Goal: Task Accomplishment & Management: Manage account settings

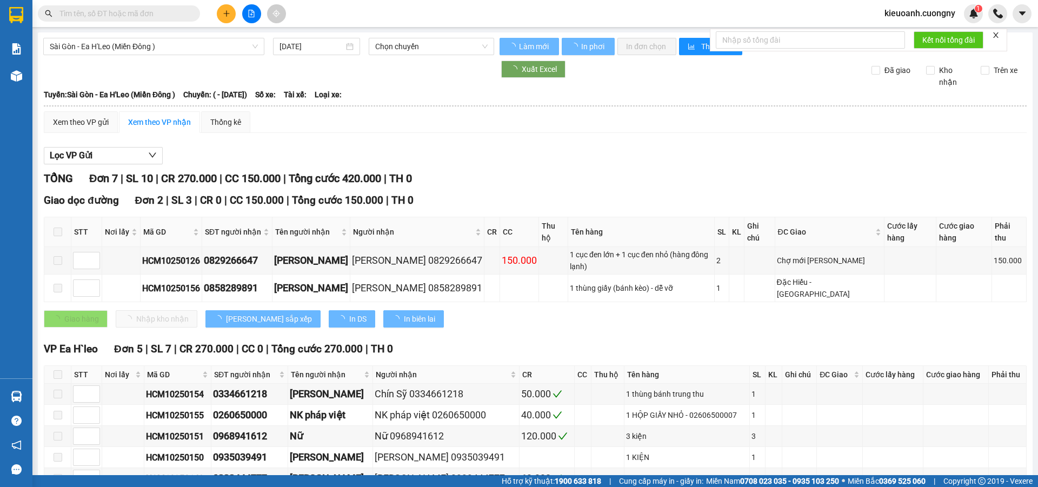
type input "[DATE]"
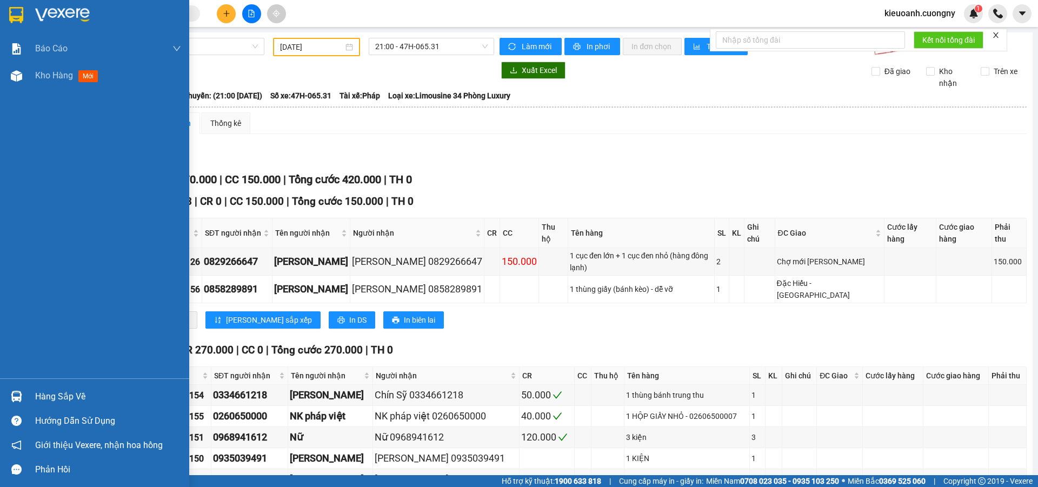
click at [27, 12] on div at bounding box center [94, 17] width 189 height 35
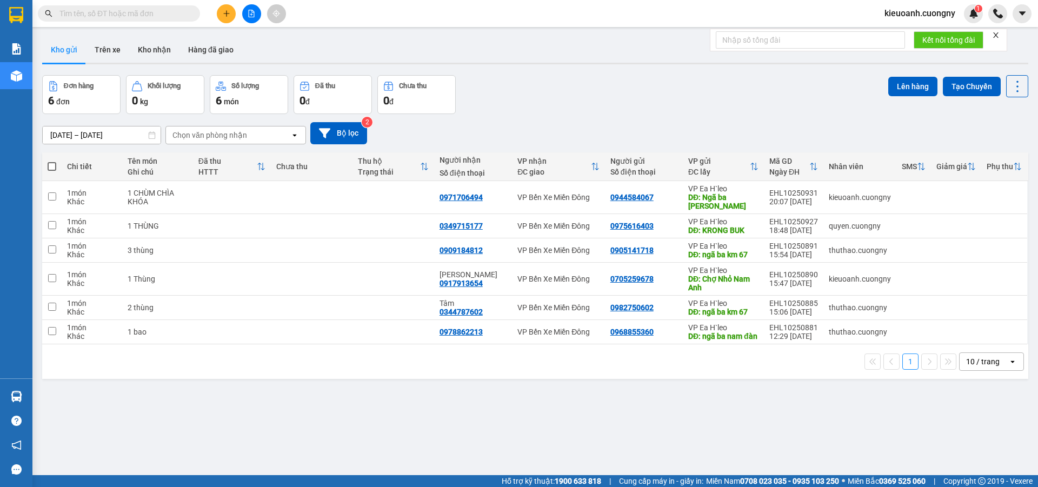
click at [972, 367] on div "10 / trang" at bounding box center [983, 361] width 34 height 11
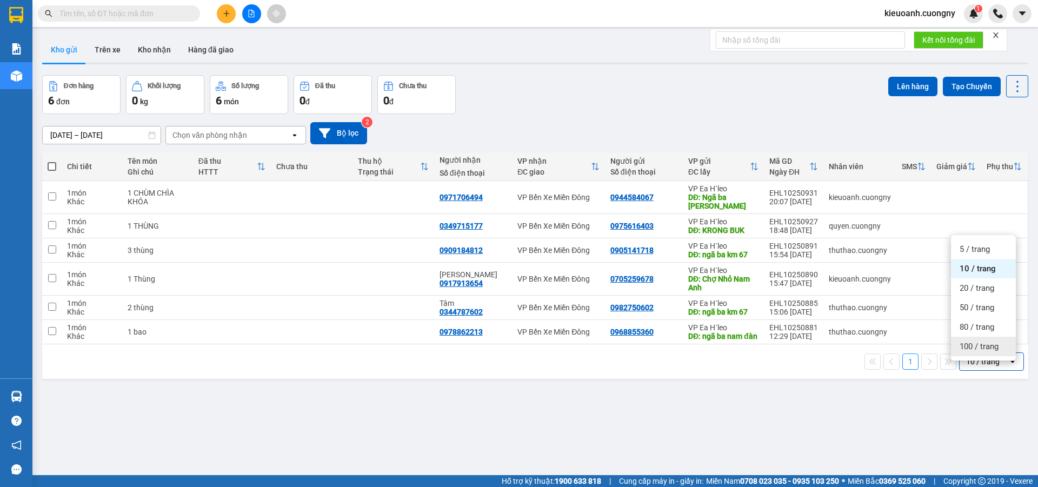
click at [993, 344] on span "100 / trang" at bounding box center [979, 346] width 39 height 11
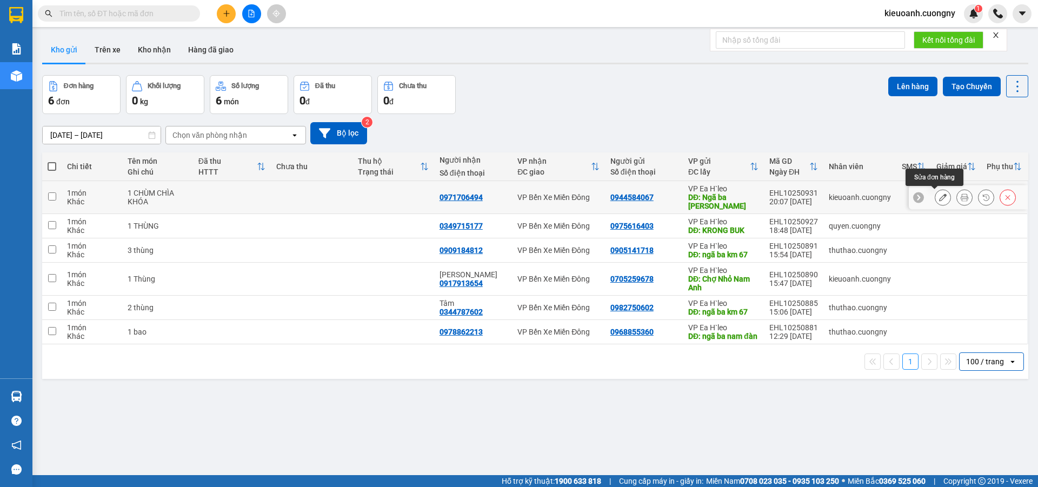
click at [939, 197] on icon at bounding box center [943, 198] width 8 height 8
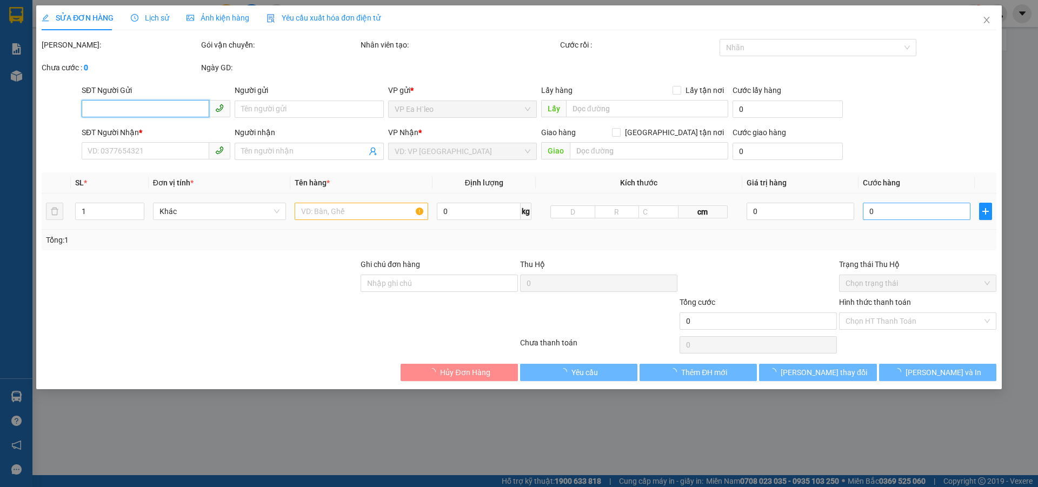
type input "0944584067"
type input "Ngã ba Nam Đàn"
type input "0971706494"
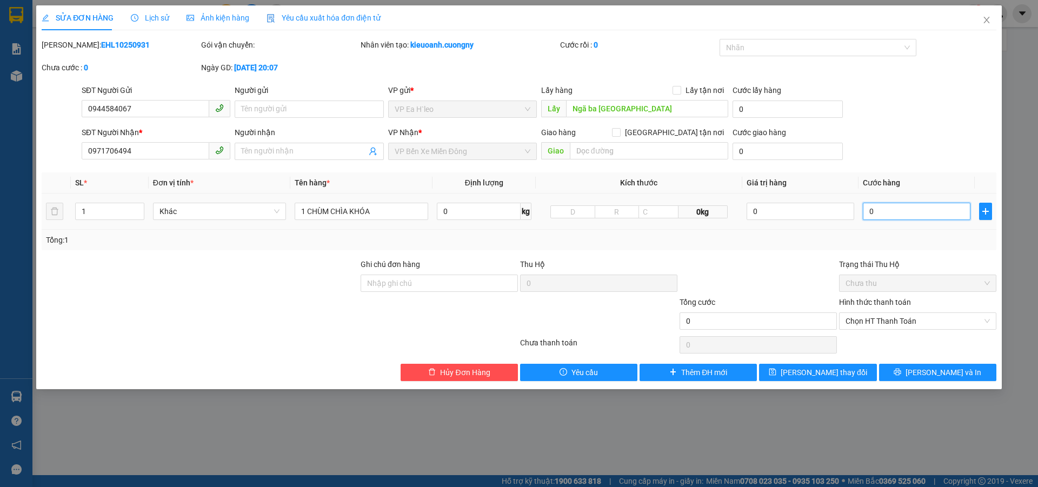
click at [880, 206] on input "0" at bounding box center [917, 211] width 108 height 17
type input "3"
type input "30"
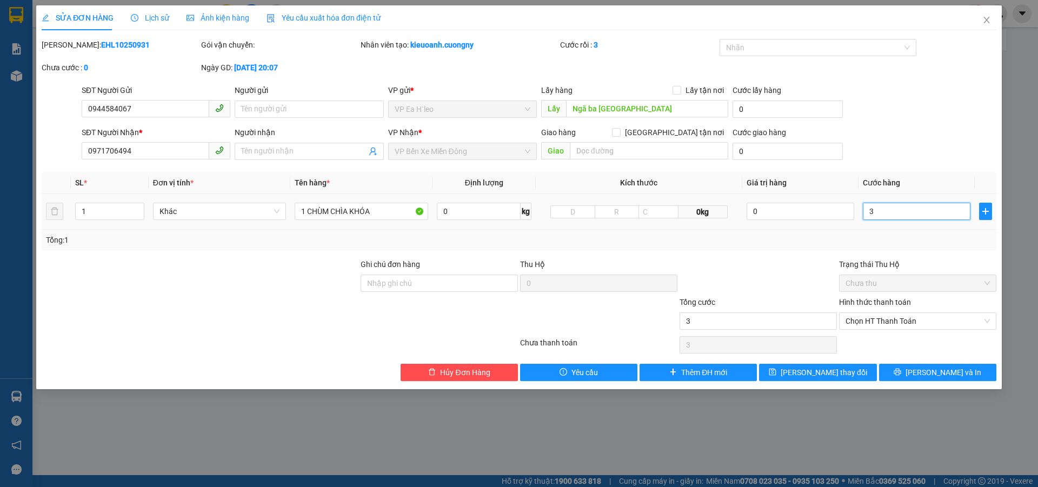
type input "30"
type input "300"
type input "3.000"
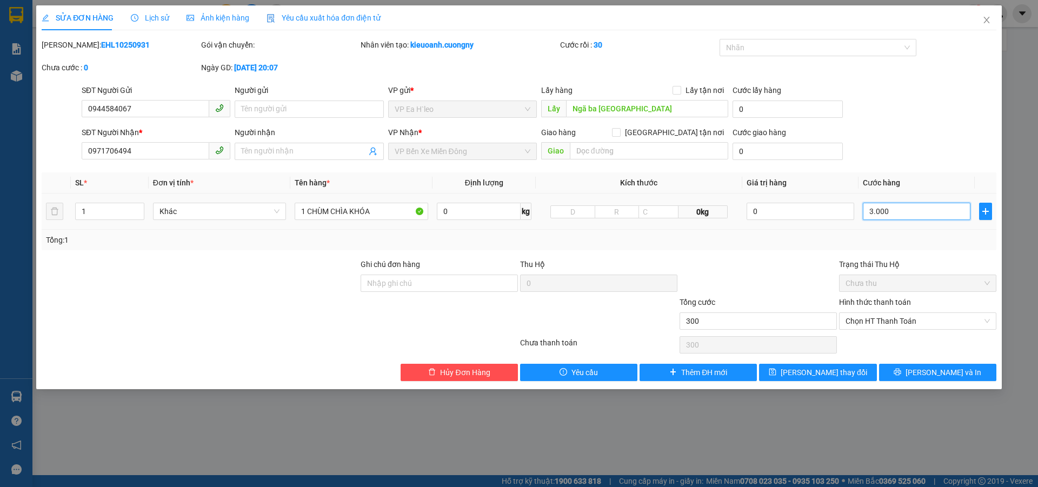
type input "3.000"
type input "30.000"
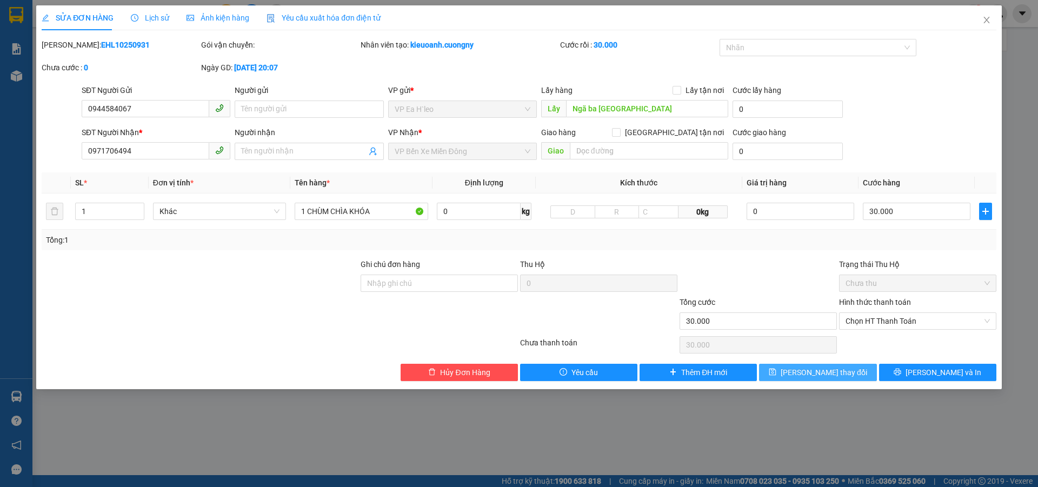
click at [812, 369] on span "Lưu thay đổi" at bounding box center [824, 373] width 87 height 12
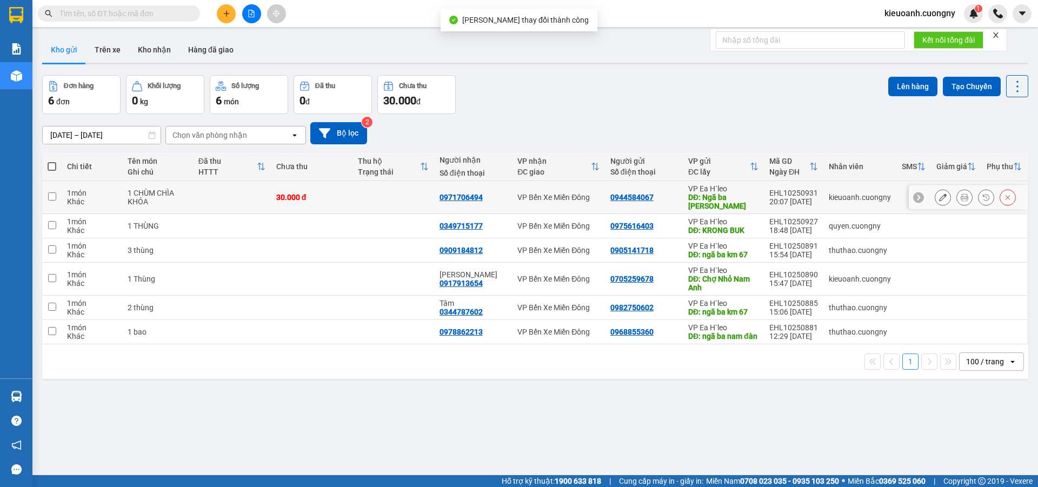
click at [415, 204] on td at bounding box center [394, 197] width 82 height 33
checkbox input "true"
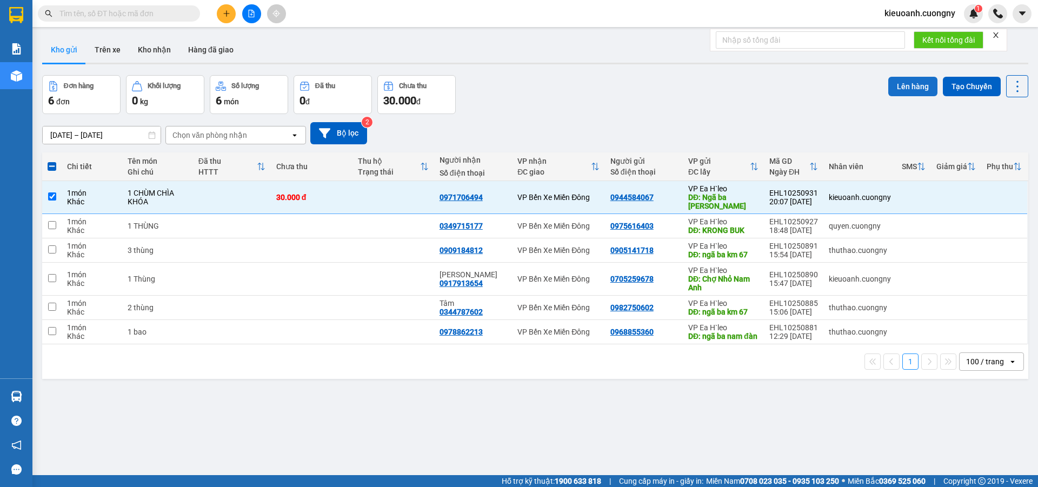
click at [918, 79] on button "Lên hàng" at bounding box center [913, 86] width 49 height 19
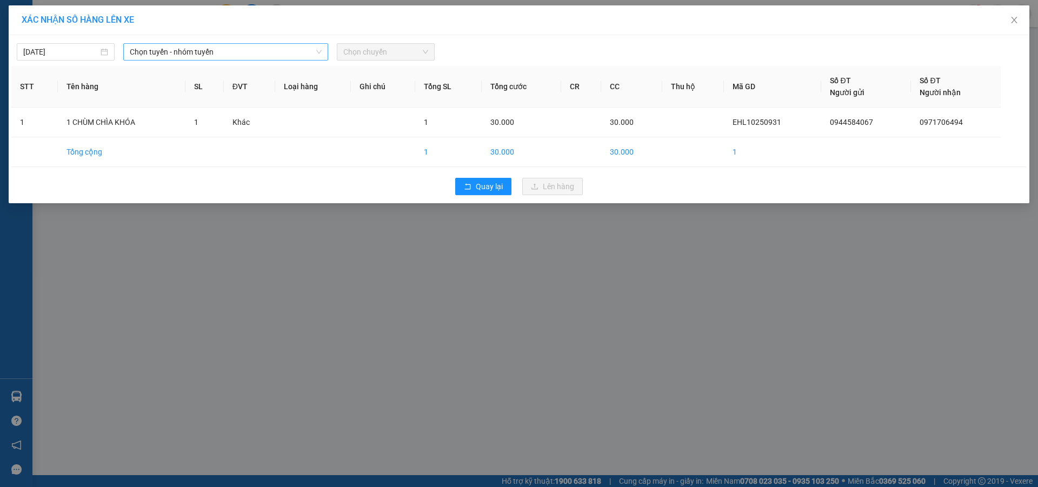
click at [190, 52] on span "Chọn tuyến - nhóm tuyến" at bounding box center [226, 52] width 192 height 16
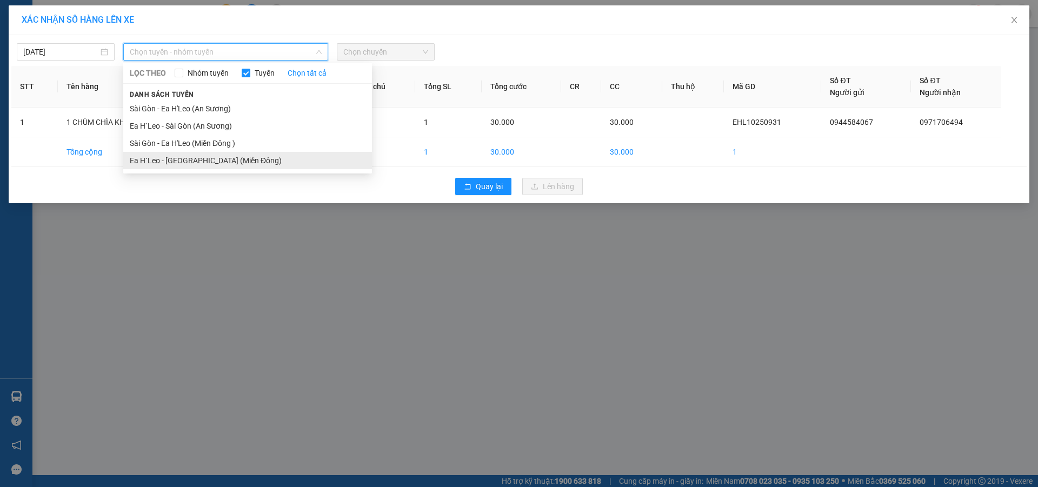
click at [182, 159] on li "Ea H`Leo - Sài Gòn (Miền Đông)" at bounding box center [247, 160] width 249 height 17
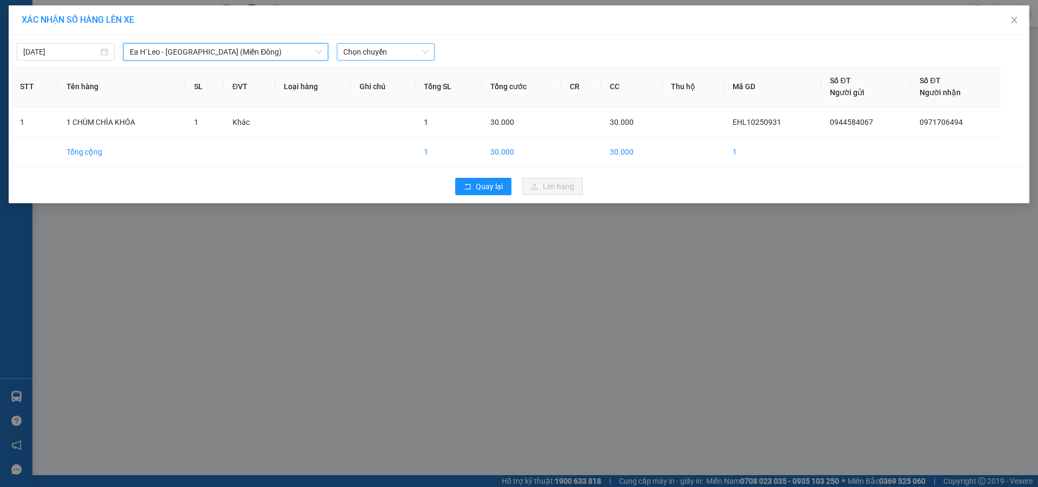
click at [362, 54] on span "Chọn chuyến" at bounding box center [385, 52] width 85 height 16
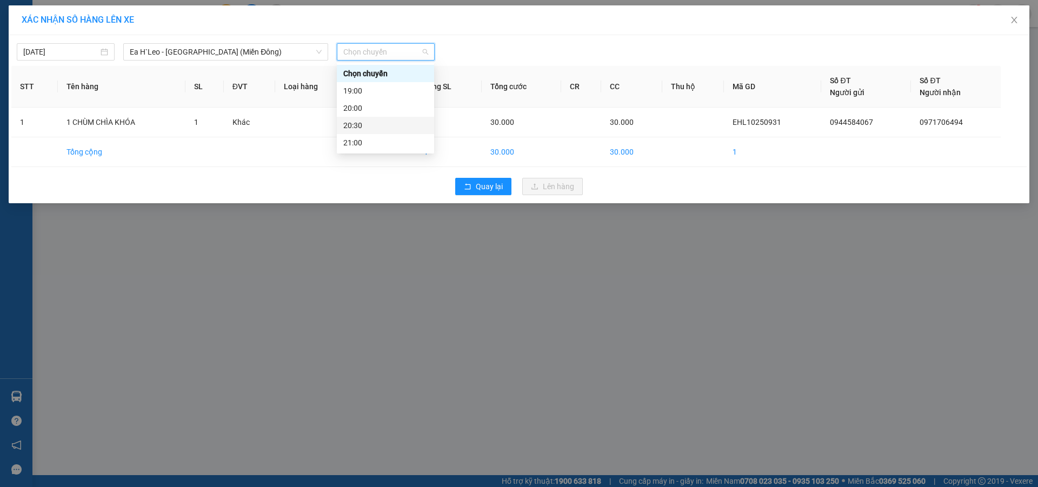
click at [374, 122] on div "20:30" at bounding box center [385, 126] width 84 height 12
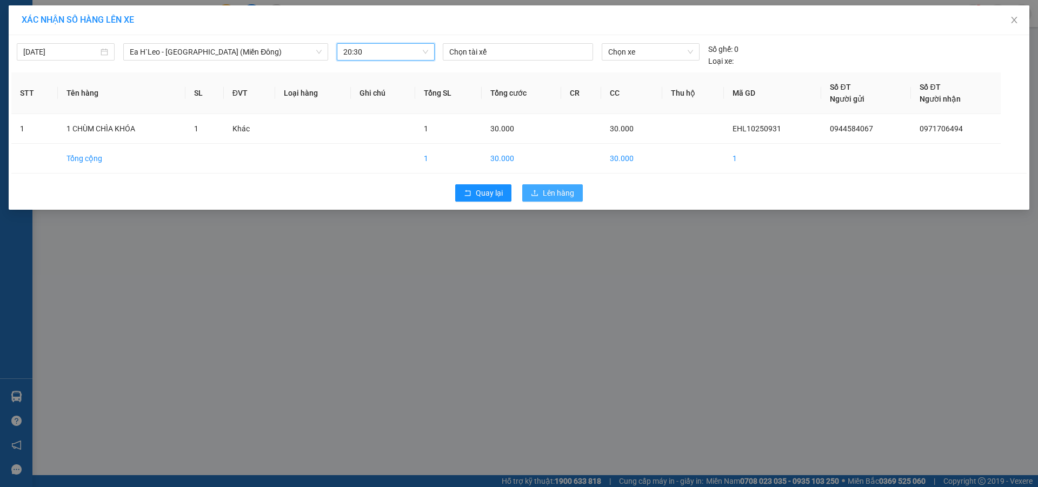
click at [544, 189] on span "Lên hàng" at bounding box center [558, 193] width 31 height 12
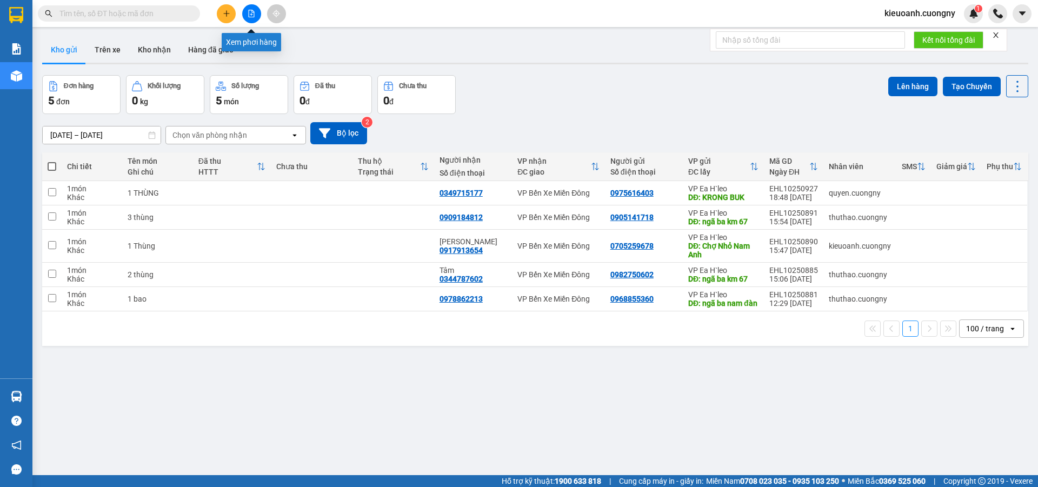
click at [251, 15] on icon "file-add" at bounding box center [252, 14] width 6 height 8
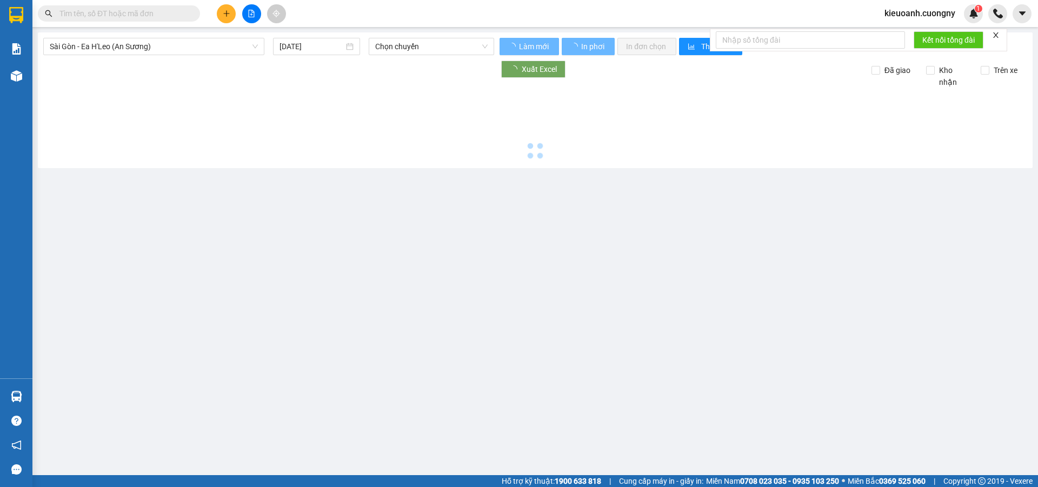
type input "13/10/2025"
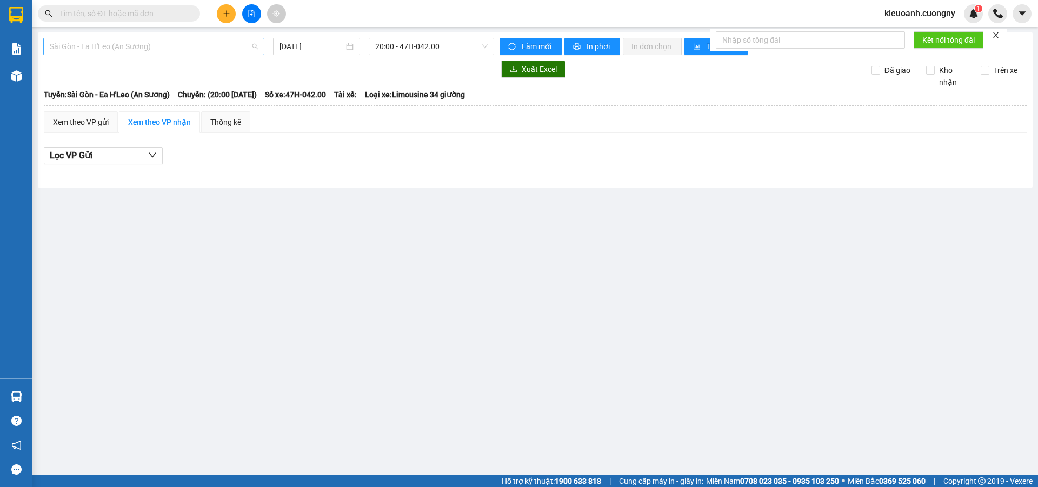
click at [187, 49] on span "Sài Gòn - Ea H'Leo (An Sương)" at bounding box center [154, 46] width 208 height 16
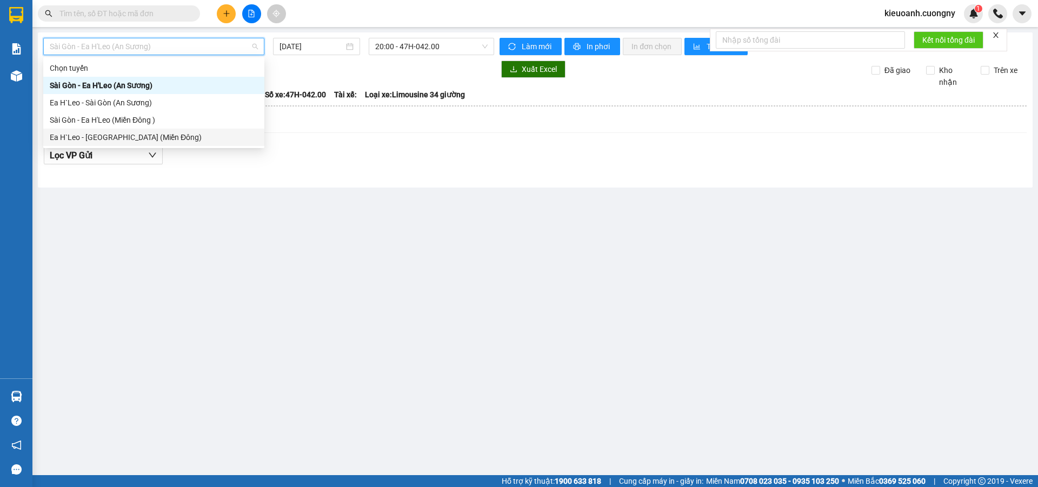
click at [158, 138] on div "Ea H`Leo - Sài Gòn (Miền Đông)" at bounding box center [154, 137] width 208 height 12
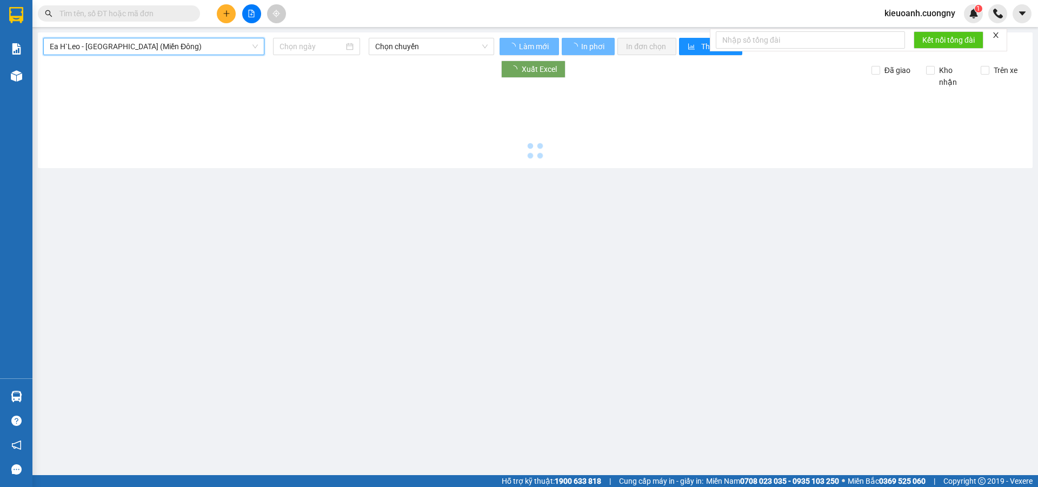
type input "13/10/2025"
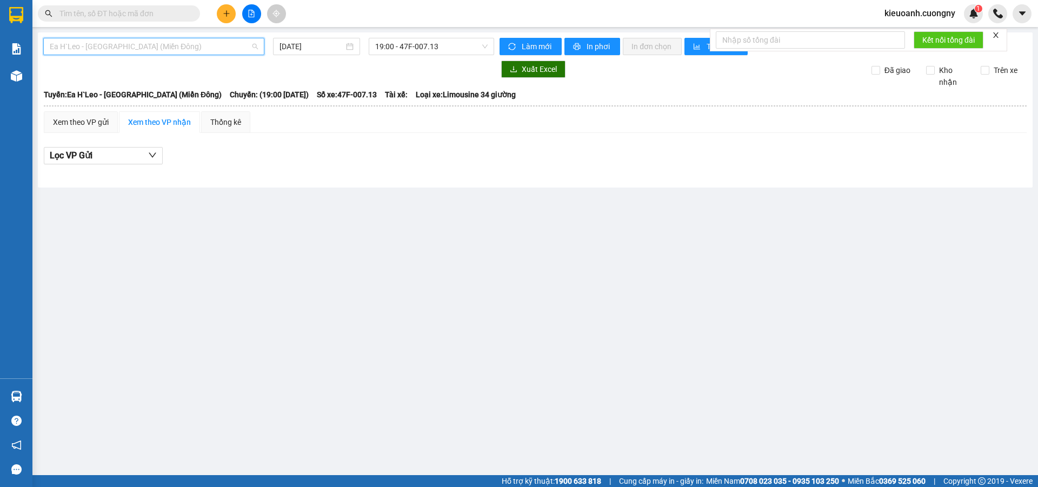
click at [222, 48] on span "Ea H`Leo - Sài Gòn (Miền Đông)" at bounding box center [154, 46] width 208 height 16
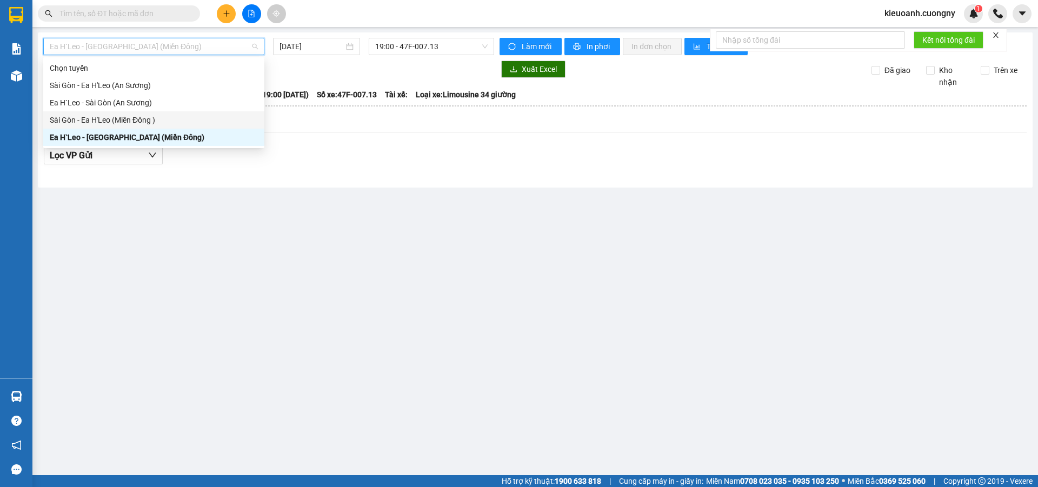
click at [165, 120] on div "Sài Gòn - Ea H'Leo (Miền Đông )" at bounding box center [154, 120] width 208 height 12
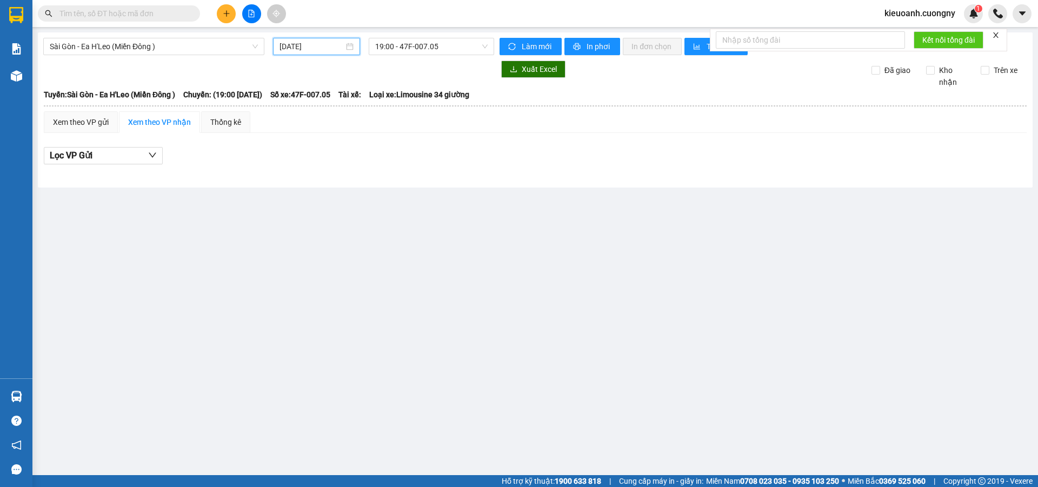
click at [321, 45] on input "13/10/2025" at bounding box center [312, 47] width 64 height 12
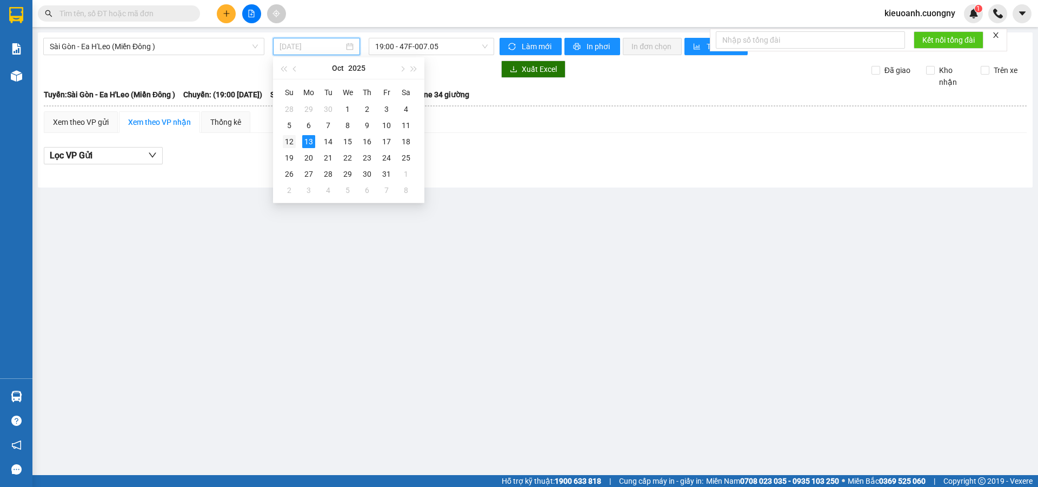
click at [288, 140] on div "12" at bounding box center [289, 141] width 13 height 13
type input "[DATE]"
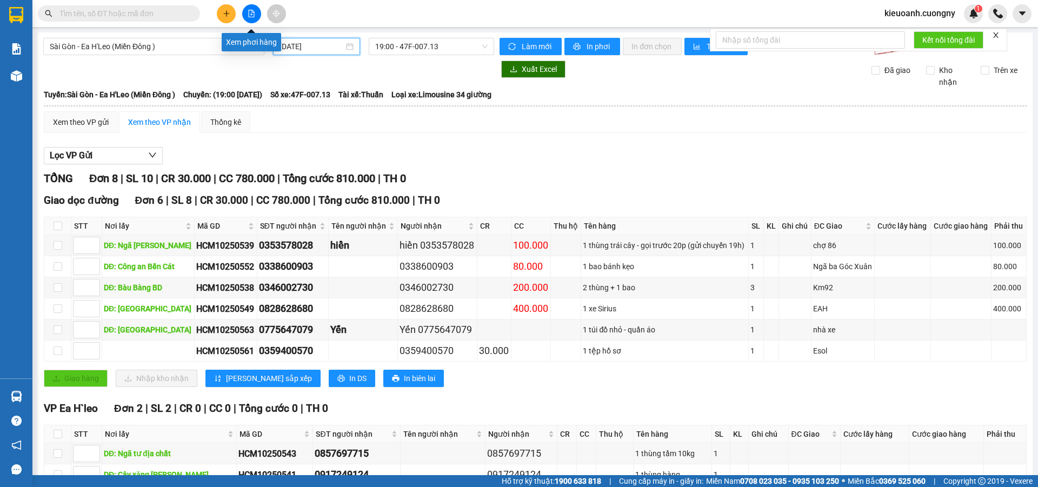
click at [247, 14] on button at bounding box center [251, 13] width 19 height 19
click at [104, 121] on div "Xem theo VP gửi" at bounding box center [81, 122] width 56 height 12
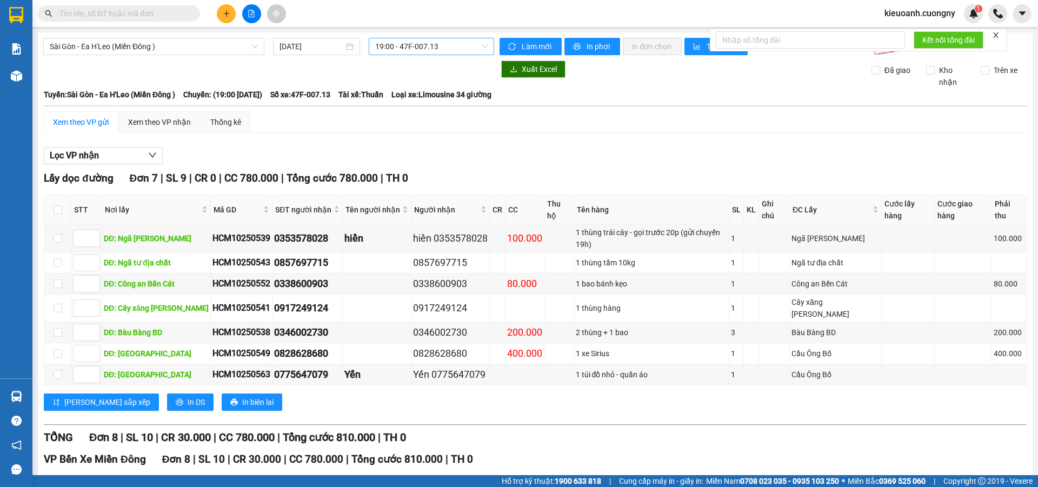
click at [423, 49] on span "19:00 - 47F-007.13" at bounding box center [431, 46] width 112 height 16
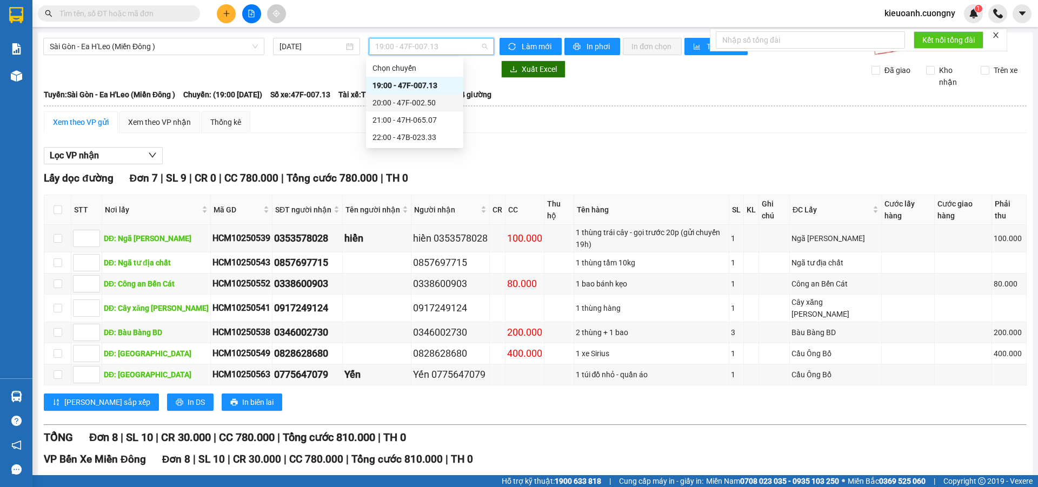
click at [422, 98] on div "20:00 - 47F-002.50" at bounding box center [415, 103] width 84 height 12
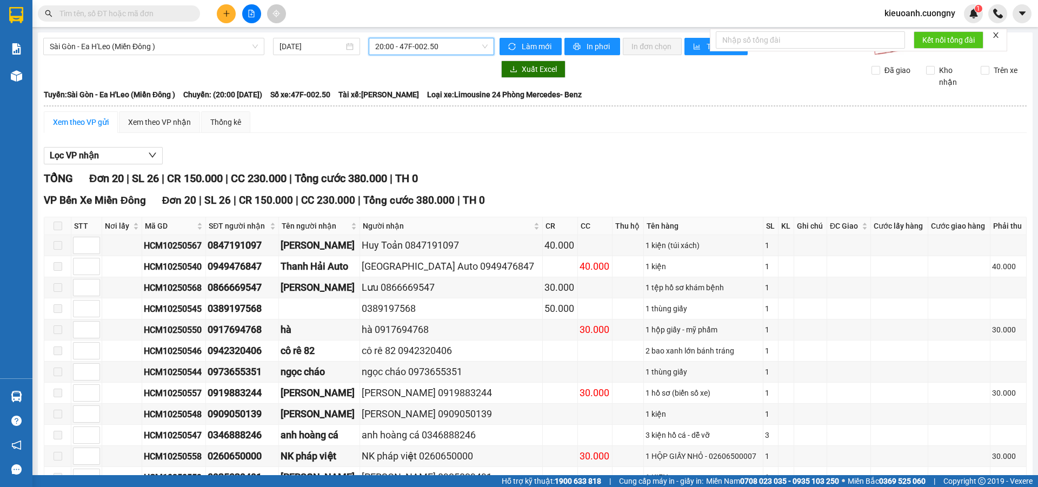
click at [433, 47] on span "20:00 - 47F-002.50" at bounding box center [431, 46] width 112 height 16
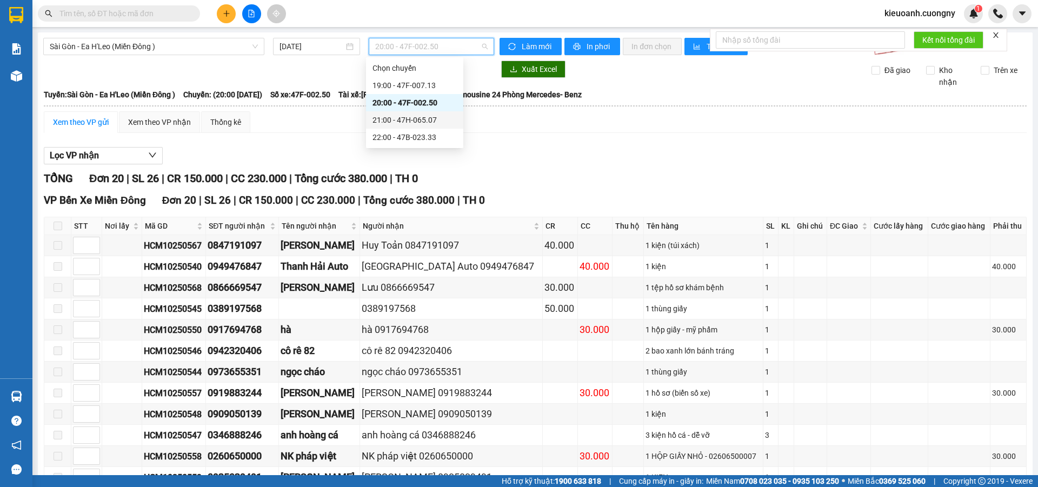
click at [413, 121] on div "21:00 - 47H-065.07" at bounding box center [415, 120] width 84 height 12
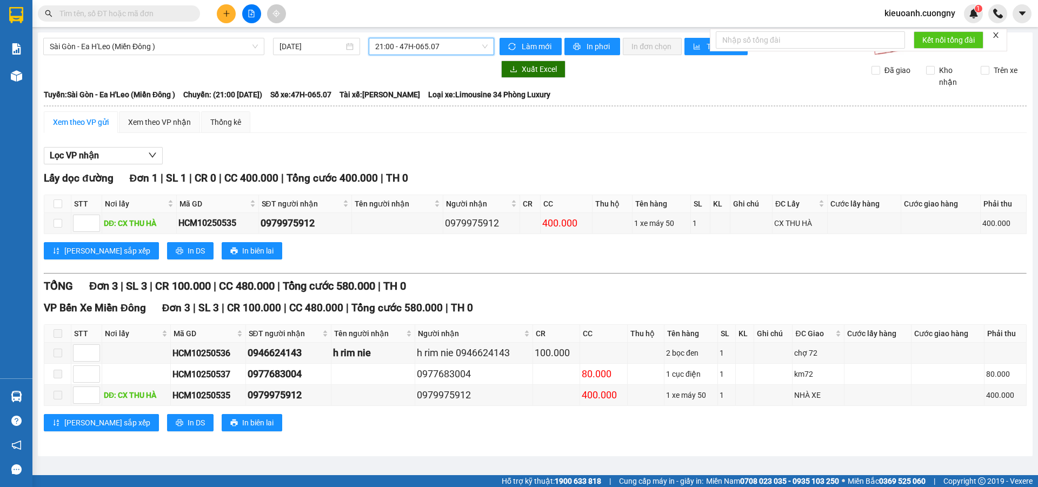
click at [434, 46] on span "21:00 - 47H-065.07" at bounding box center [431, 46] width 112 height 16
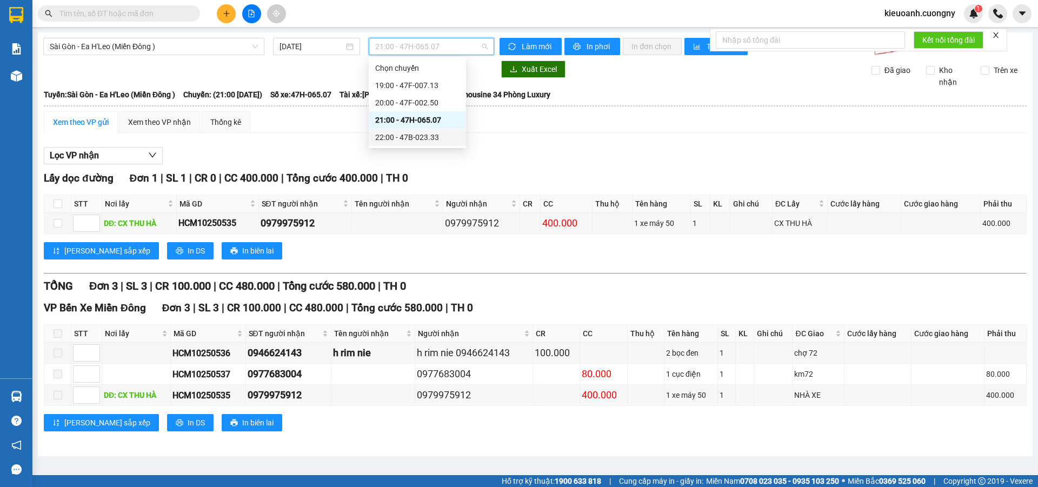
click at [413, 130] on div "22:00 - 47B-023.33" at bounding box center [417, 137] width 97 height 17
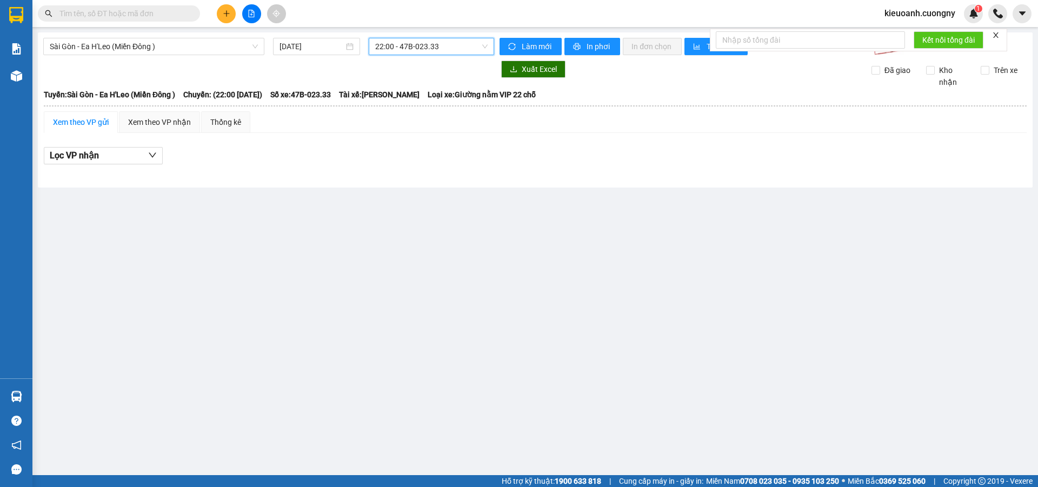
click at [70, 122] on div "Xem theo VP gửi" at bounding box center [81, 122] width 56 height 12
click at [147, 123] on div "Xem theo VP nhận" at bounding box center [159, 122] width 63 height 12
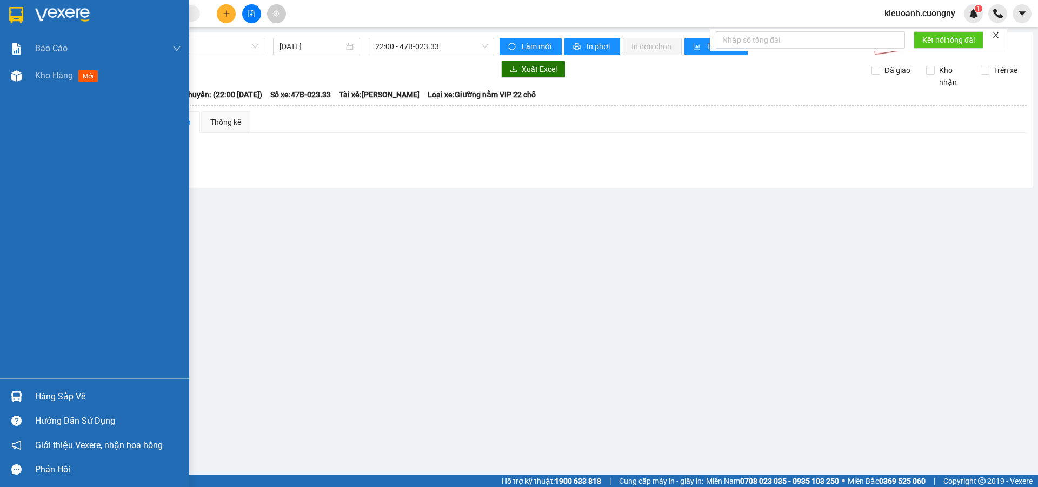
click at [38, 13] on img at bounding box center [62, 15] width 55 height 16
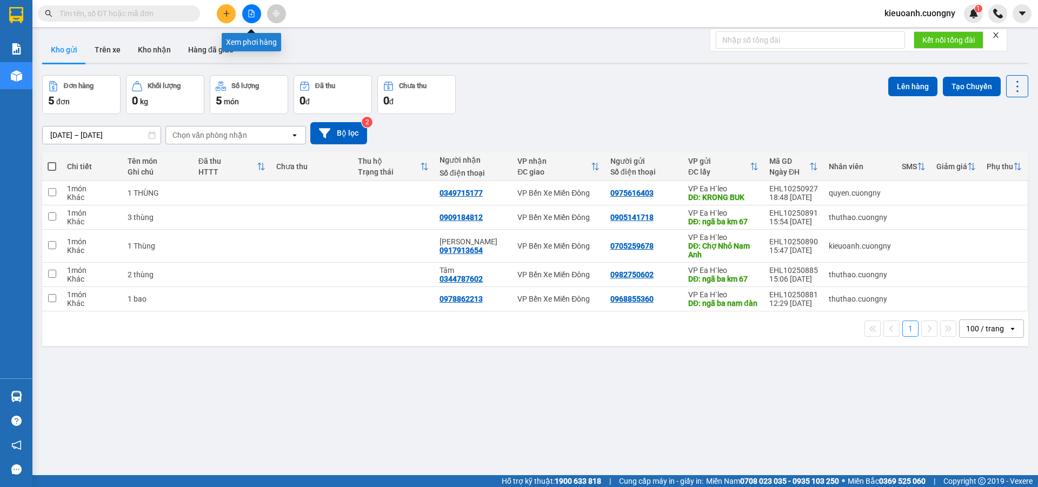
click at [253, 11] on icon "file-add" at bounding box center [252, 14] width 6 height 8
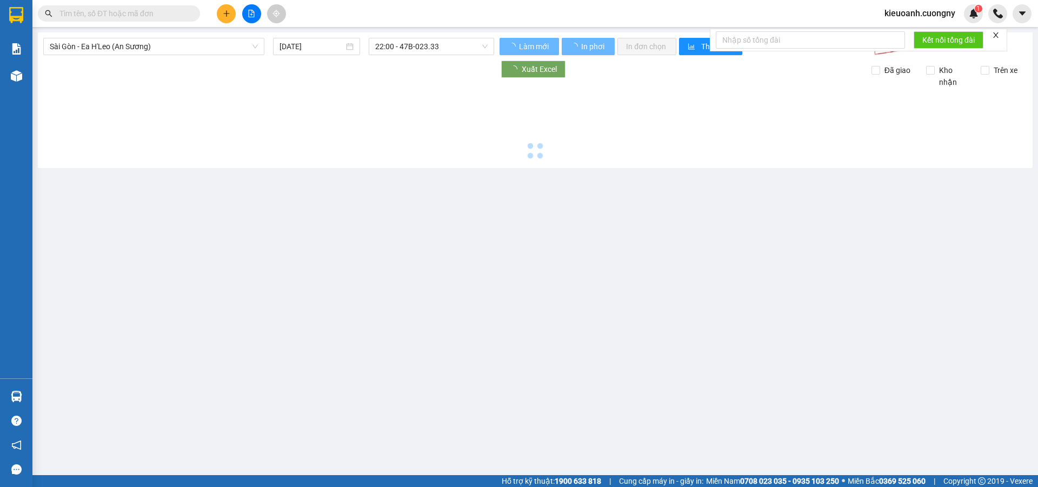
type input "13/10/2025"
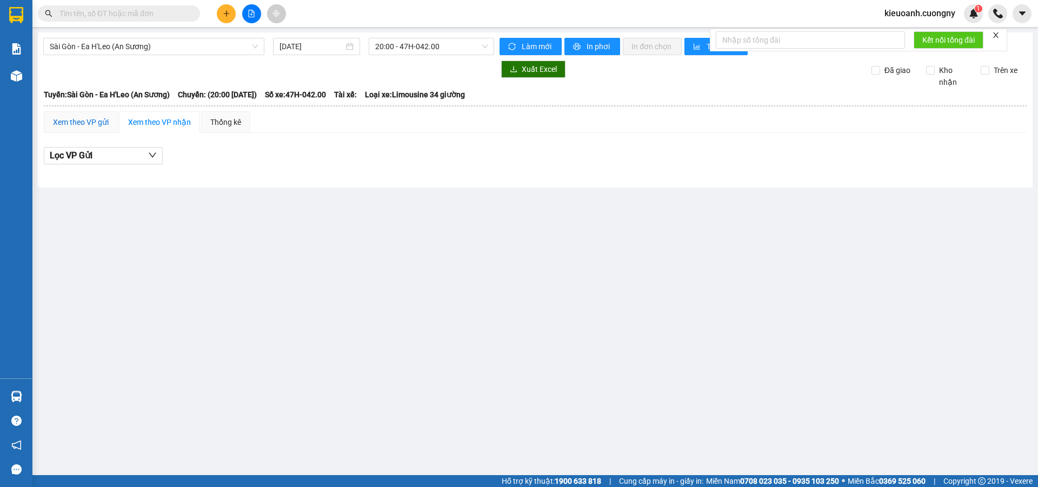
click at [101, 121] on div "Xem theo VP gửi" at bounding box center [81, 122] width 56 height 12
click at [117, 150] on button "Lọc VP nhận" at bounding box center [103, 155] width 119 height 17
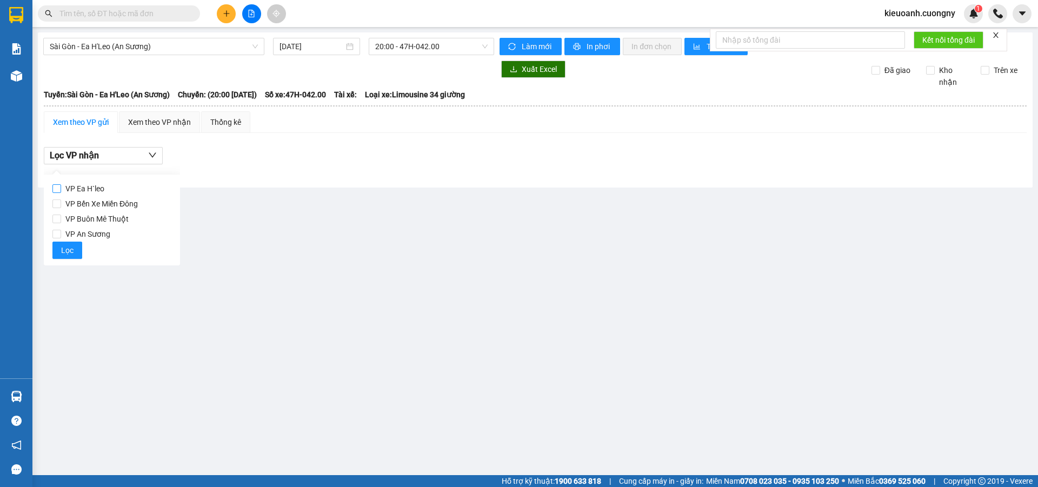
click at [58, 190] on input "VP Ea H`leo" at bounding box center [56, 188] width 9 height 9
checkbox input "true"
click at [56, 204] on input "VP Bến Xe Miền Đông" at bounding box center [56, 204] width 9 height 9
checkbox input "true"
click at [56, 189] on input "VP Ea H`leo" at bounding box center [56, 188] width 9 height 9
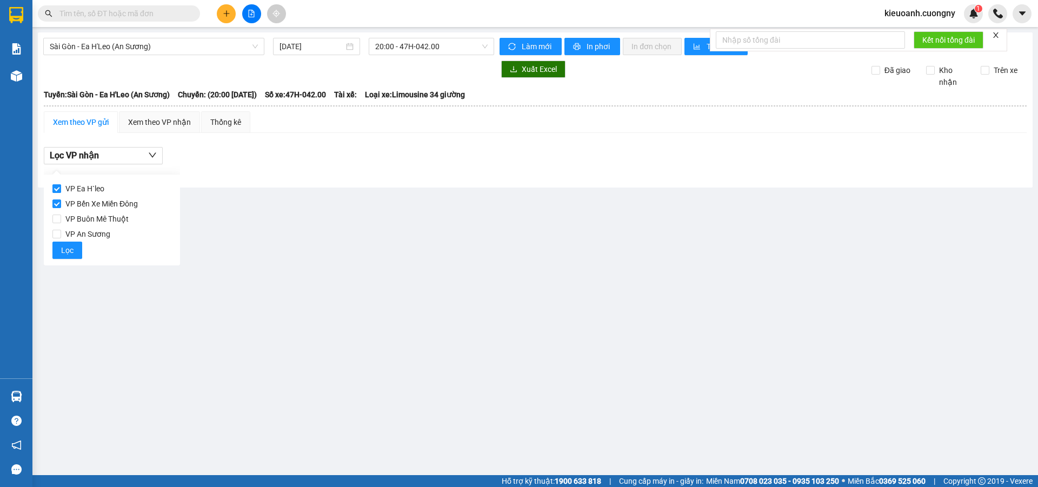
checkbox input "false"
click at [64, 245] on span "Lọc" at bounding box center [67, 250] width 12 height 12
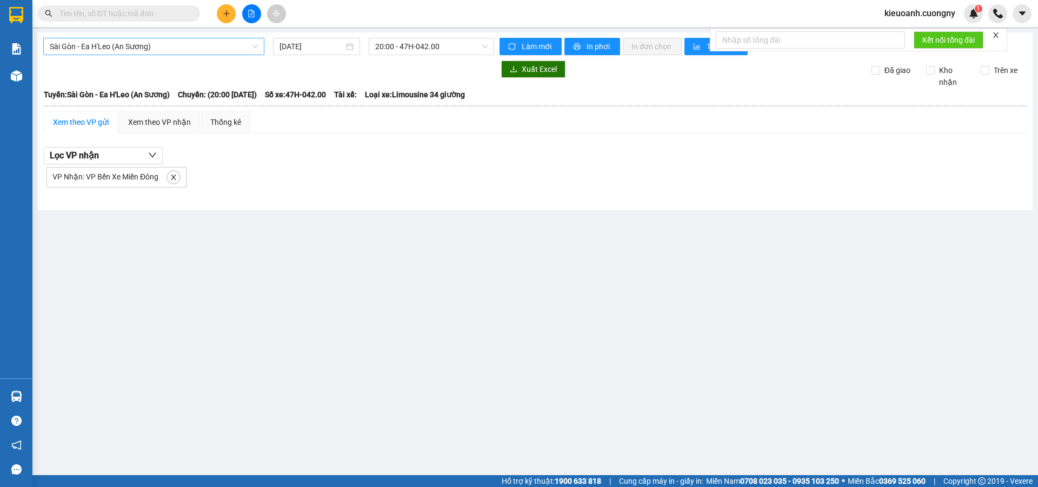
click at [171, 47] on span "Sài Gòn - Ea H'Leo (An Sương)" at bounding box center [154, 46] width 208 height 16
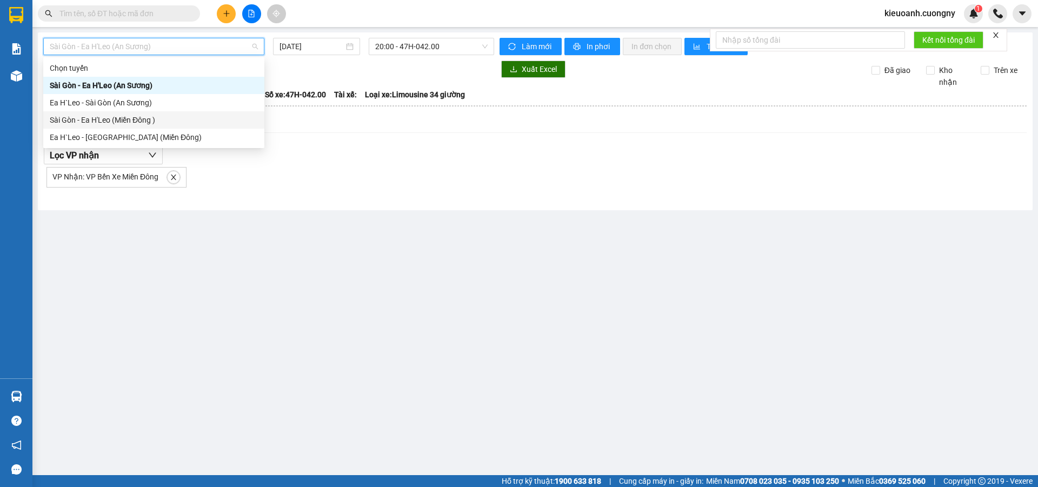
click at [147, 120] on div "Sài Gòn - Ea H'Leo (Miền Đông )" at bounding box center [154, 120] width 208 height 12
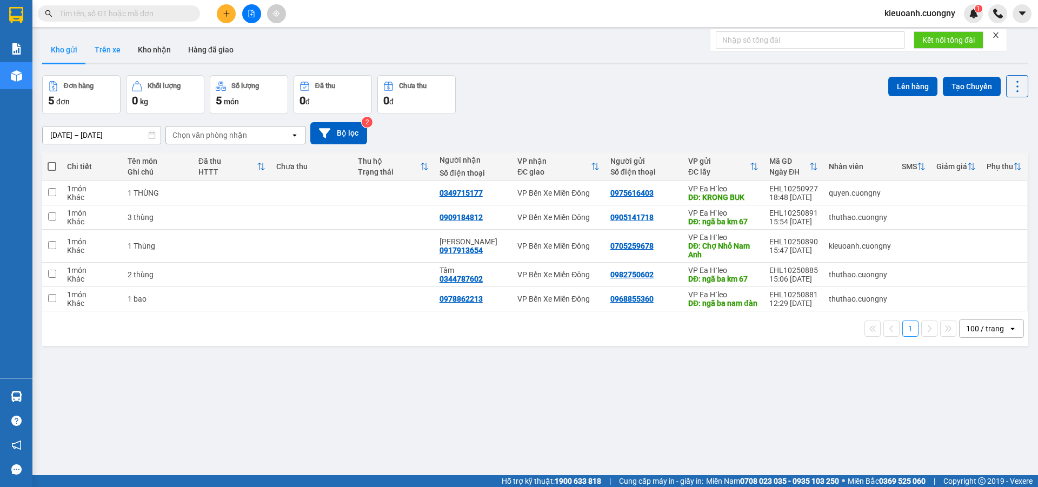
click at [109, 44] on button "Trên xe" at bounding box center [107, 50] width 43 height 26
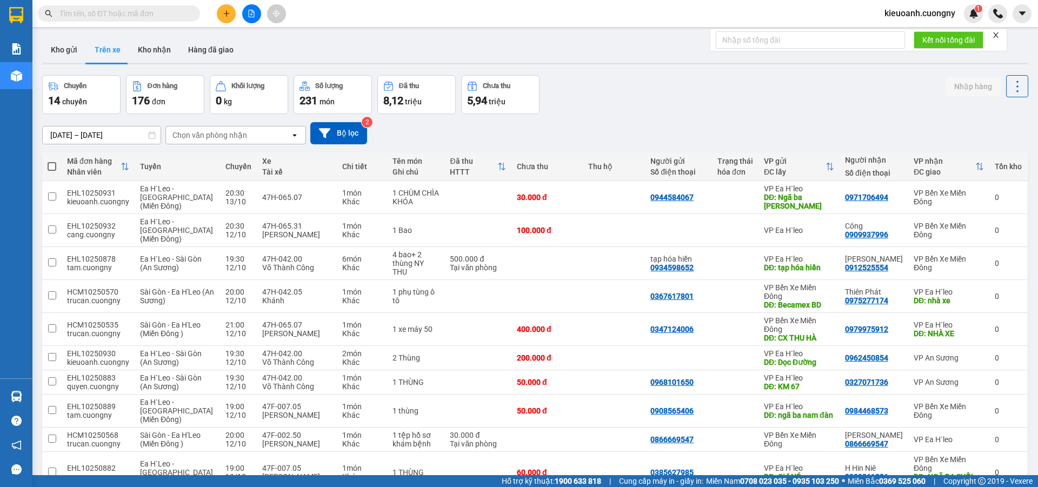
click at [94, 134] on input "[DATE] – [DATE]" at bounding box center [102, 135] width 118 height 17
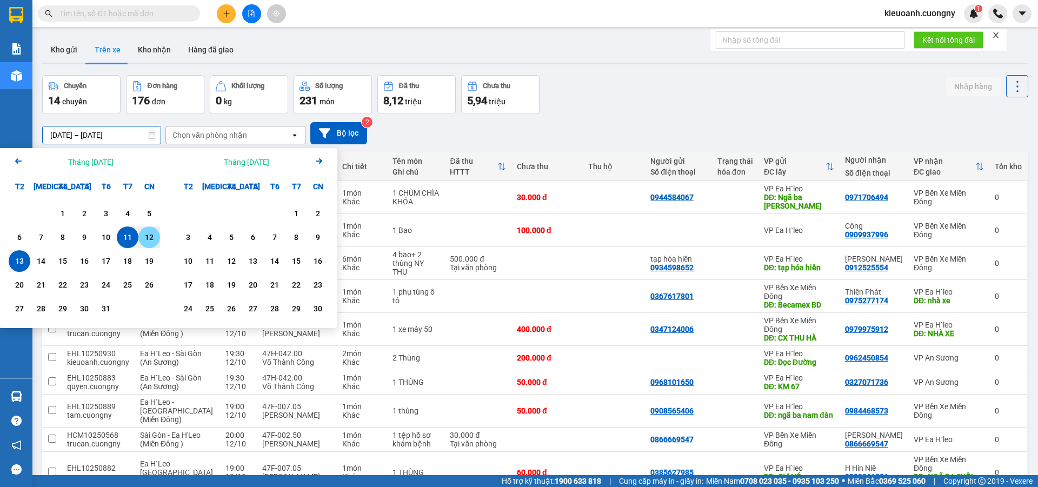
click at [148, 237] on div "12" at bounding box center [149, 237] width 15 height 13
click at [17, 262] on div "13" at bounding box center [19, 261] width 15 height 13
type input "12/10/2025 – 13/10/2025"
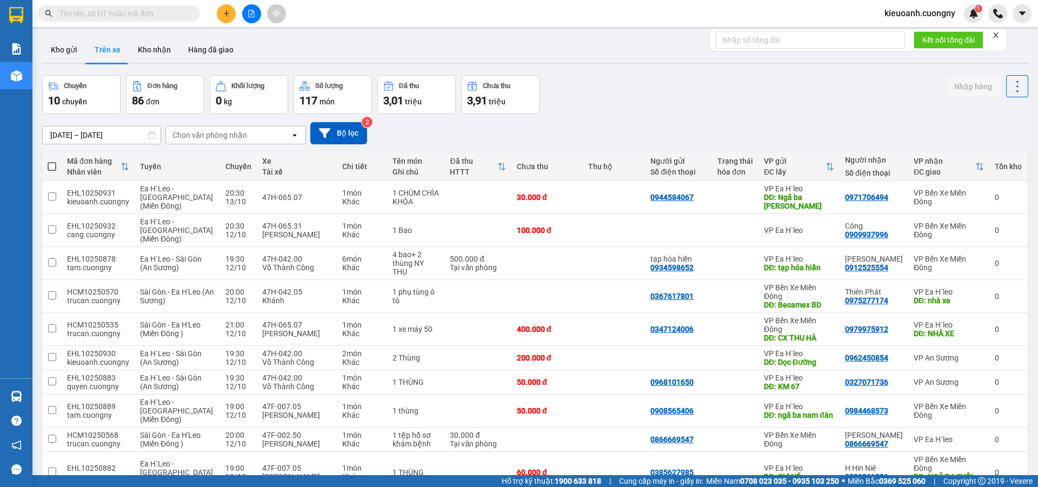
click at [246, 138] on div "Chọn văn phòng nhận" at bounding box center [210, 135] width 75 height 11
click at [236, 162] on div "VP Ea H`leo" at bounding box center [235, 157] width 141 height 19
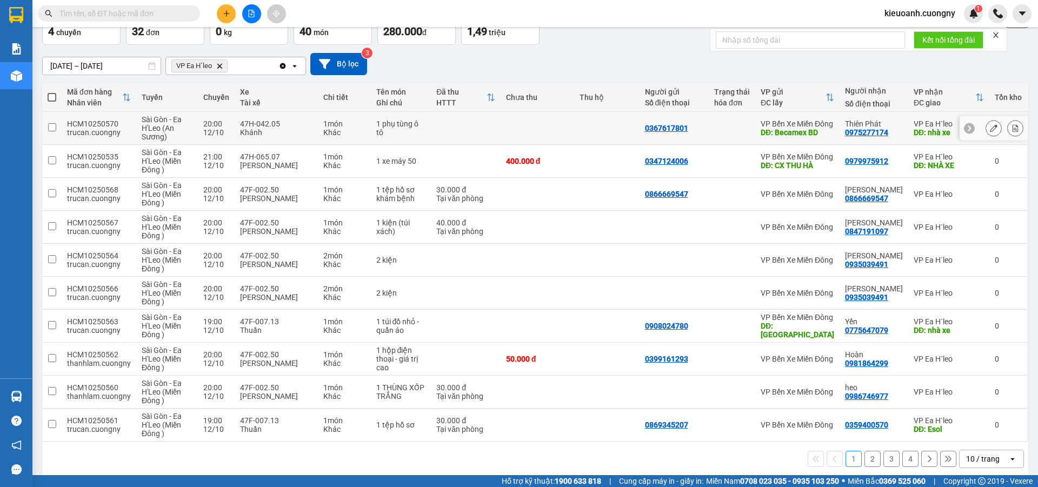
scroll to position [80, 0]
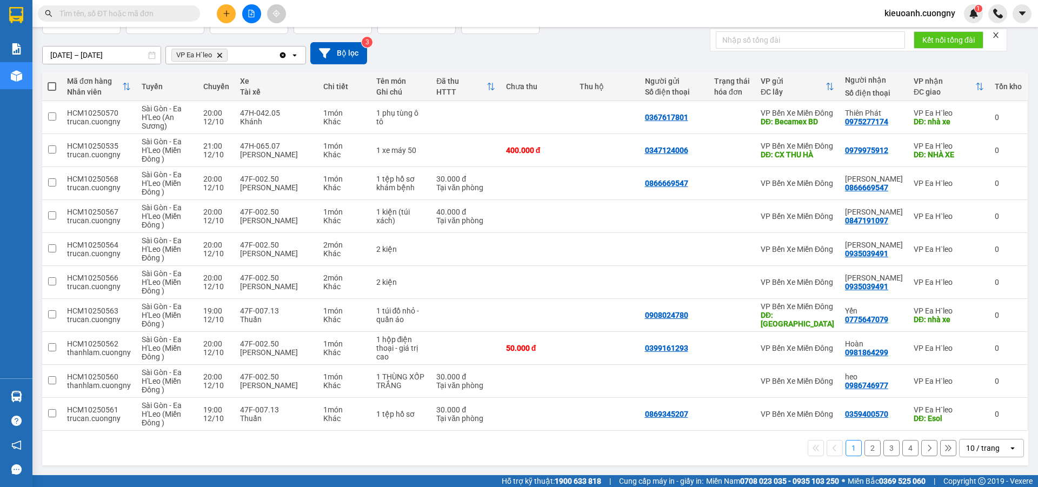
click at [986, 447] on div "10 / trang" at bounding box center [983, 448] width 34 height 11
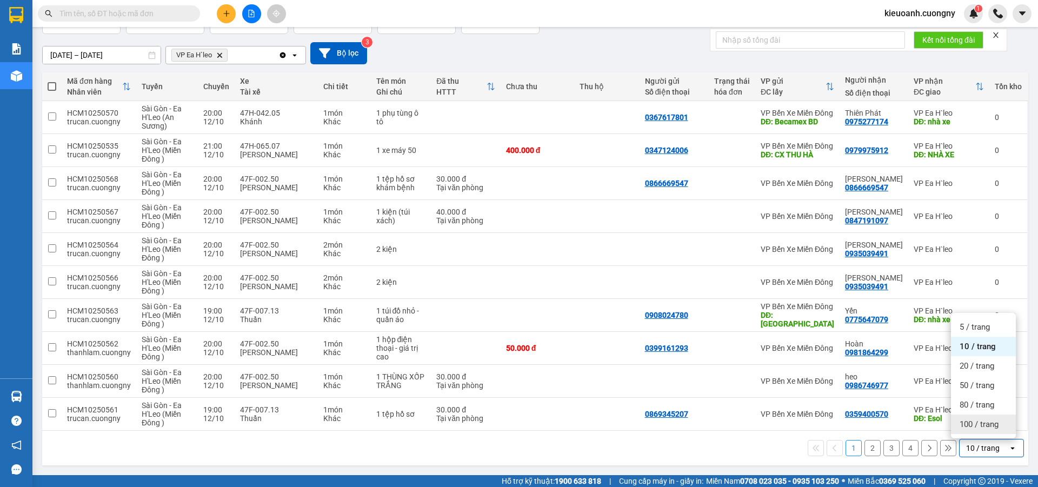
click at [975, 422] on span "100 / trang" at bounding box center [979, 424] width 39 height 11
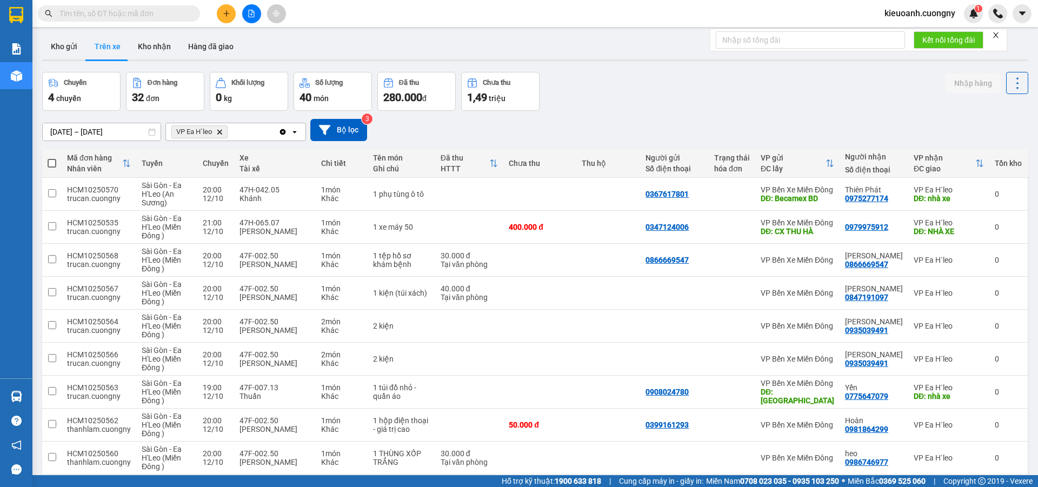
scroll to position [0, 0]
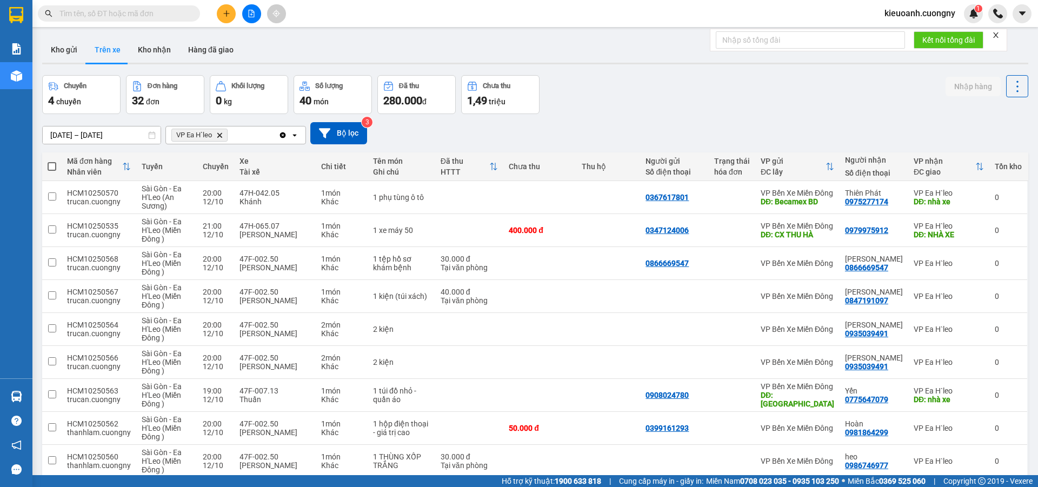
click at [51, 168] on span at bounding box center [52, 166] width 9 height 9
click at [52, 161] on input "checkbox" at bounding box center [52, 161] width 0 height 0
checkbox input "true"
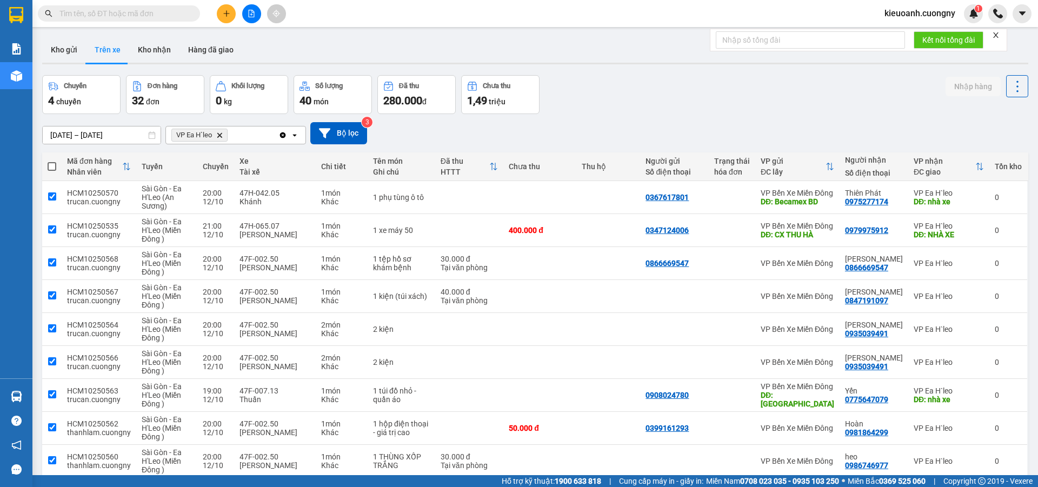
checkbox input "true"
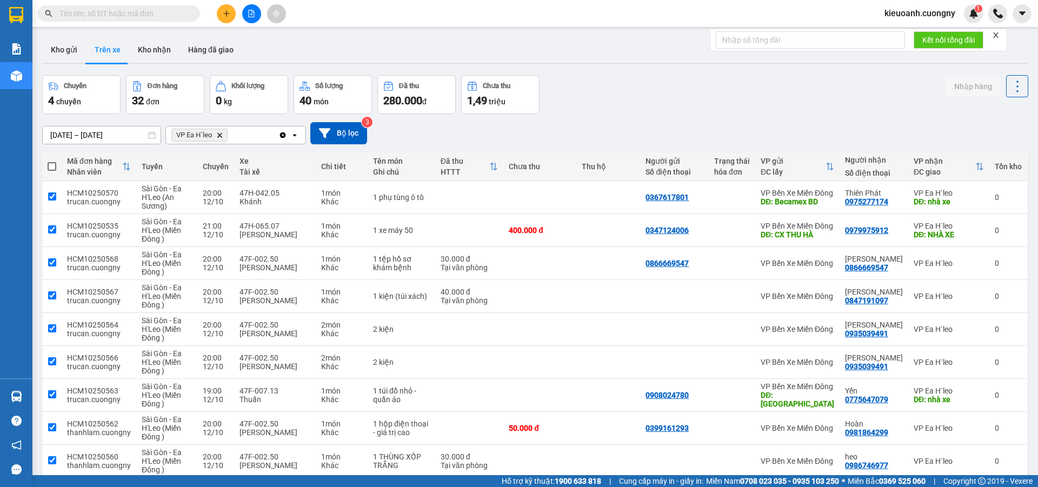
checkbox input "true"
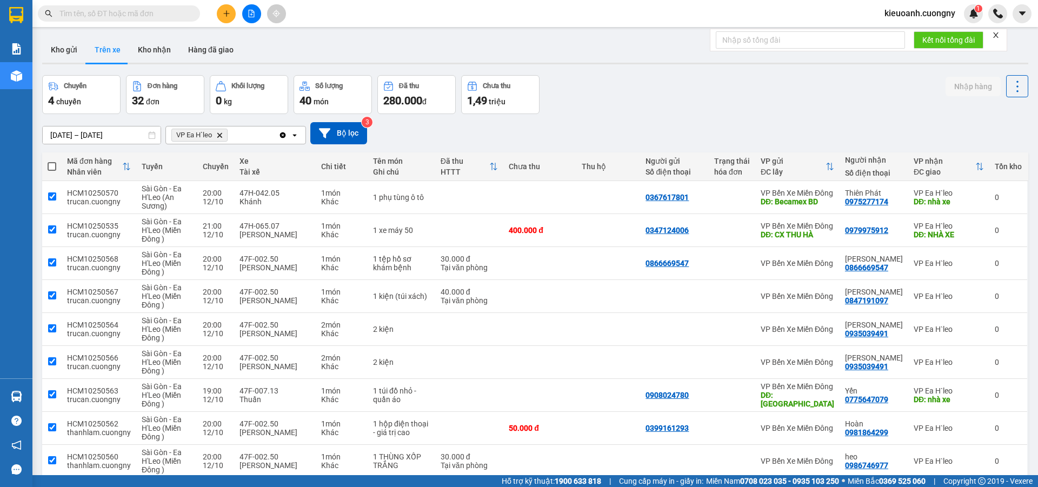
checkbox input "true"
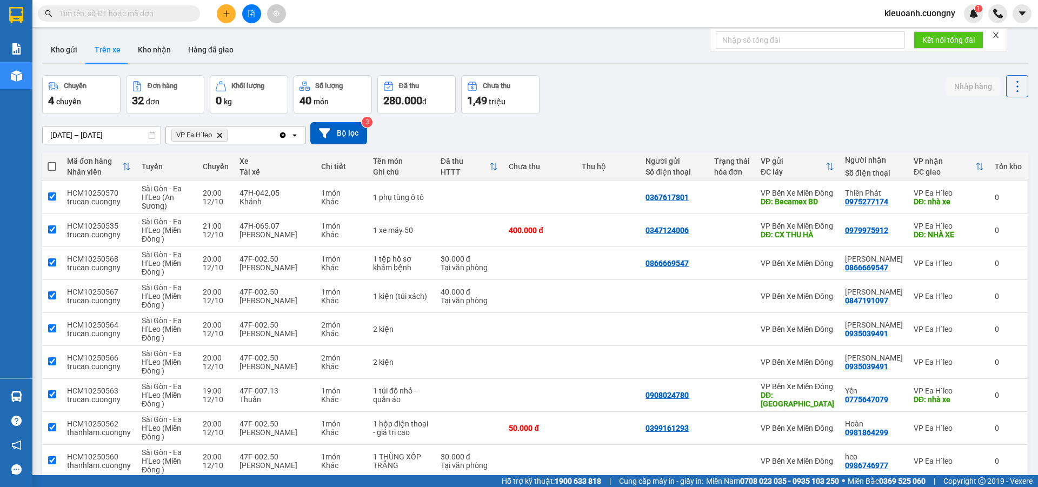
checkbox input "true"
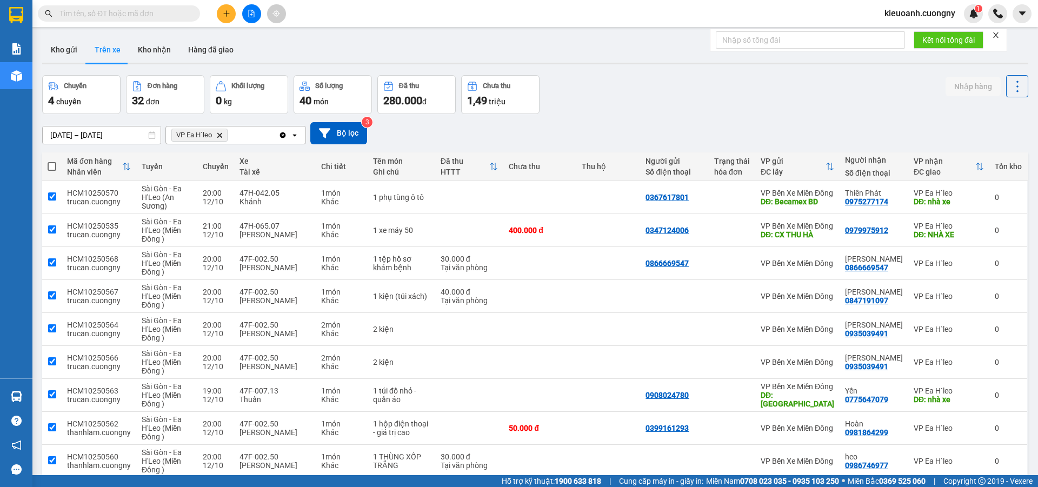
checkbox input "true"
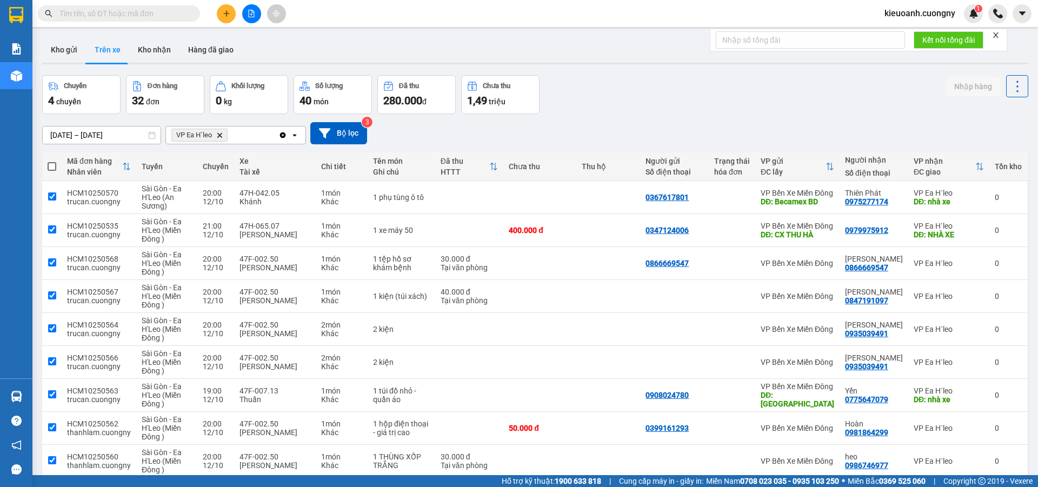
checkbox input "true"
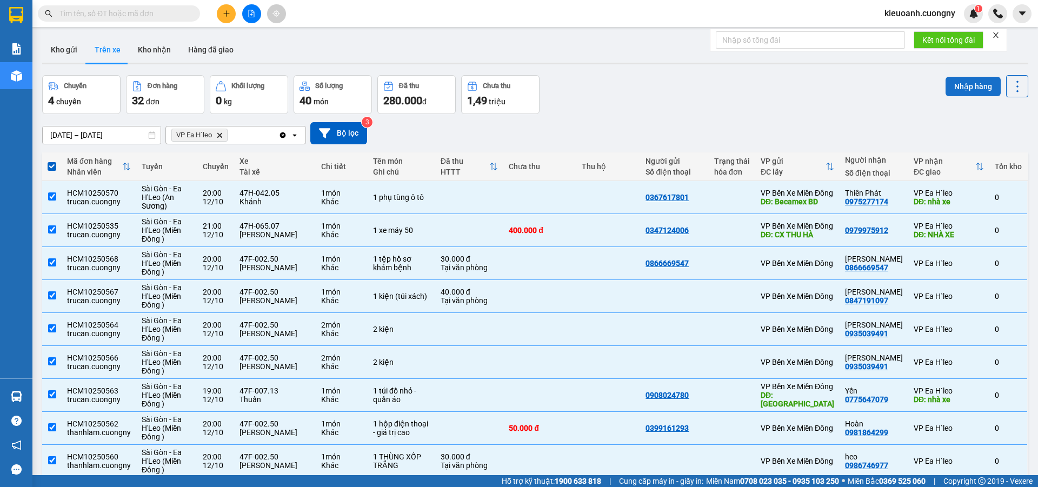
click at [969, 84] on button "Nhập hàng" at bounding box center [973, 86] width 55 height 19
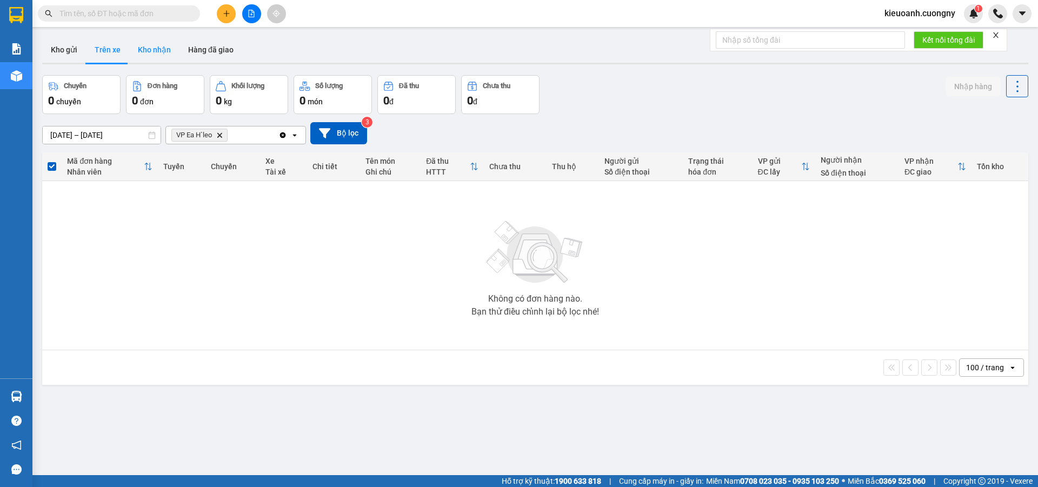
click at [145, 49] on button "Kho nhận" at bounding box center [154, 50] width 50 height 26
type input "[DATE] – [DATE]"
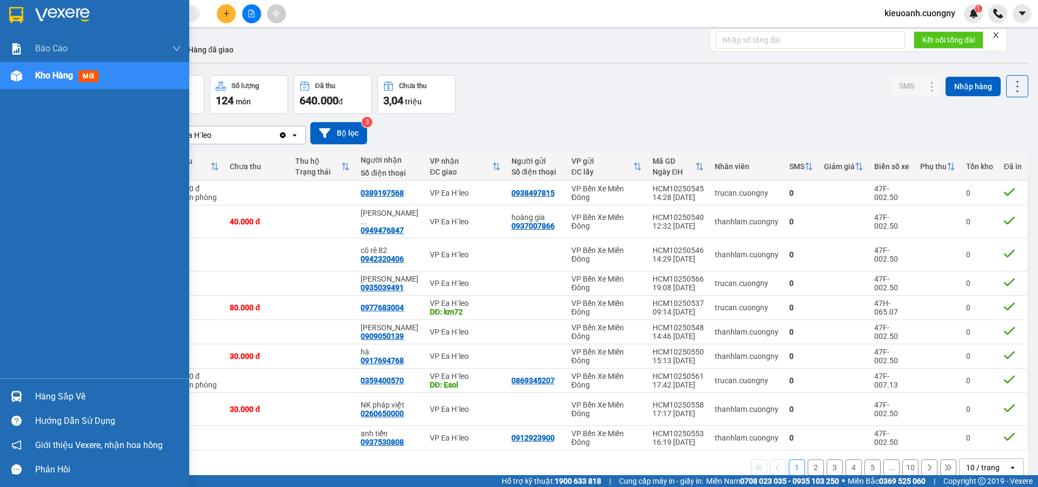
click at [17, 12] on img at bounding box center [16, 15] width 14 height 16
click at [21, 9] on img at bounding box center [16, 15] width 14 height 16
click at [61, 9] on img at bounding box center [62, 15] width 55 height 16
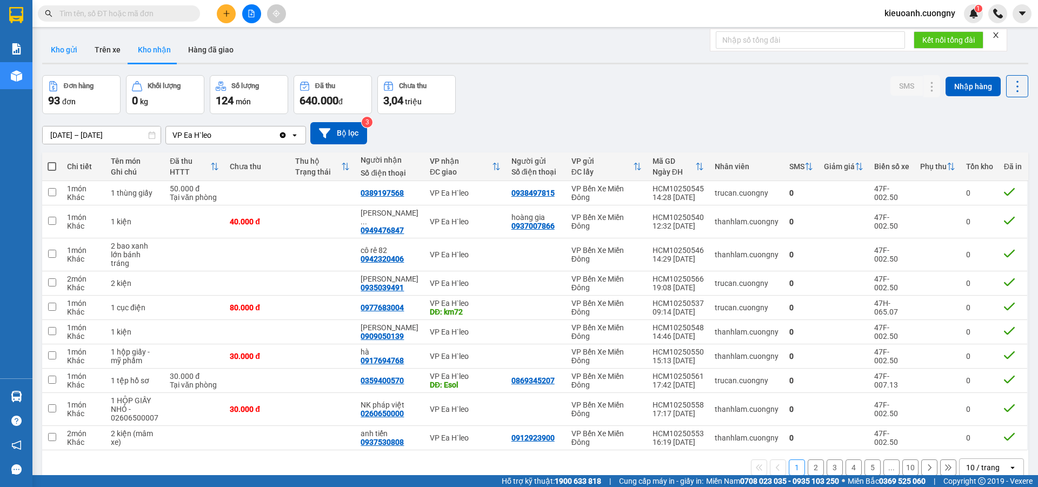
click at [54, 48] on button "Kho gửi" at bounding box center [64, 50] width 44 height 26
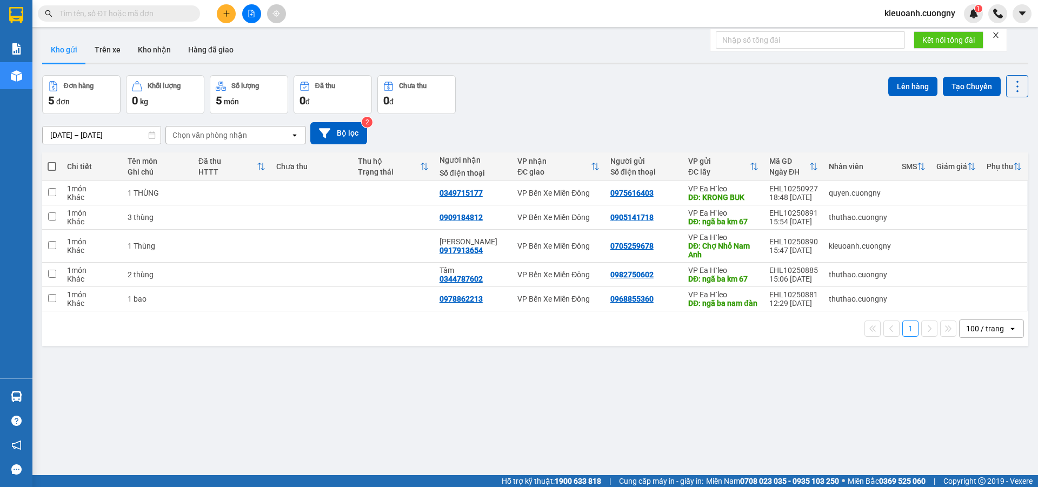
click at [997, 335] on div "100 / trang" at bounding box center [984, 328] width 49 height 17
click at [995, 456] on span "100 / trang" at bounding box center [980, 457] width 41 height 11
click at [235, 15] on button at bounding box center [226, 13] width 19 height 19
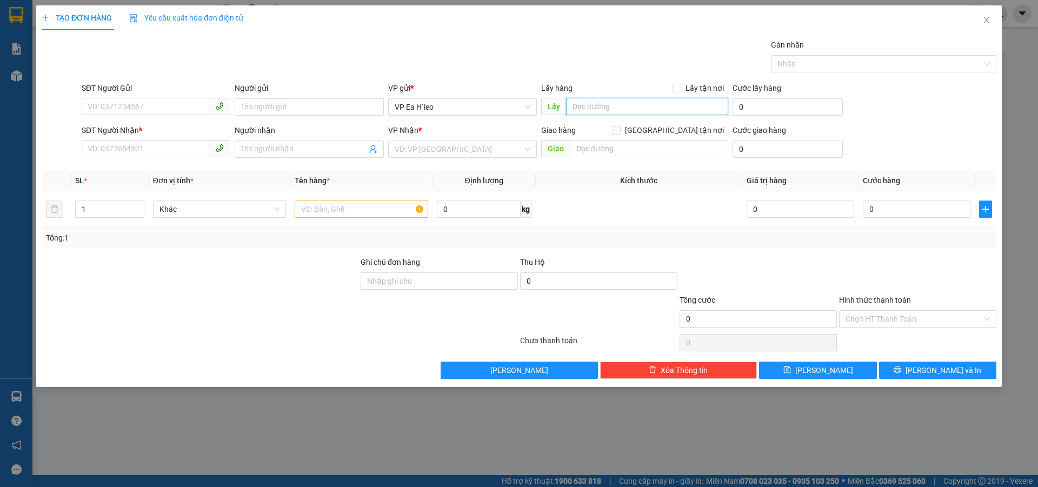
click at [596, 101] on input "text" at bounding box center [647, 106] width 162 height 17
type input "c"
type input "Chư kpo"
click at [444, 147] on input "search" at bounding box center [459, 149] width 128 height 16
click at [457, 153] on input "search" at bounding box center [459, 149] width 128 height 16
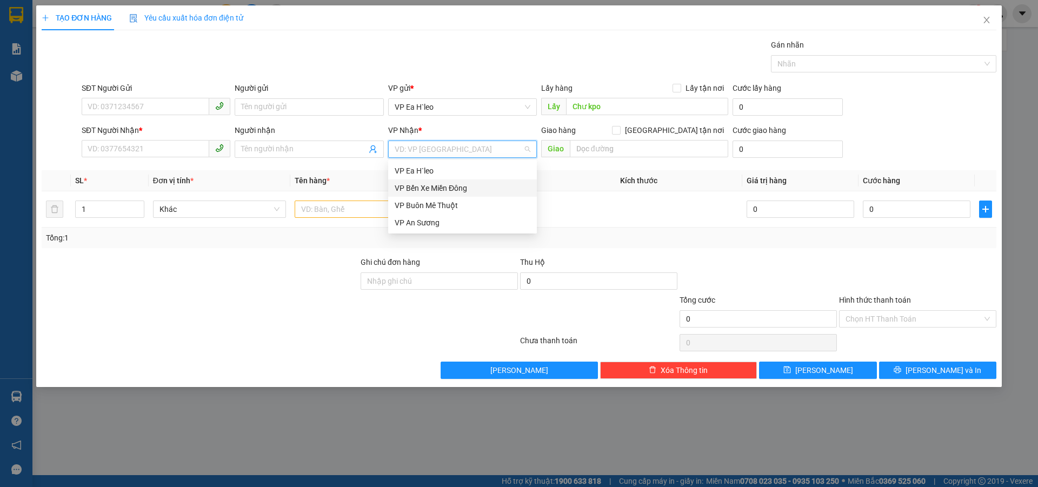
click at [459, 183] on div "VP Bến Xe Miền Đông" at bounding box center [463, 188] width 136 height 12
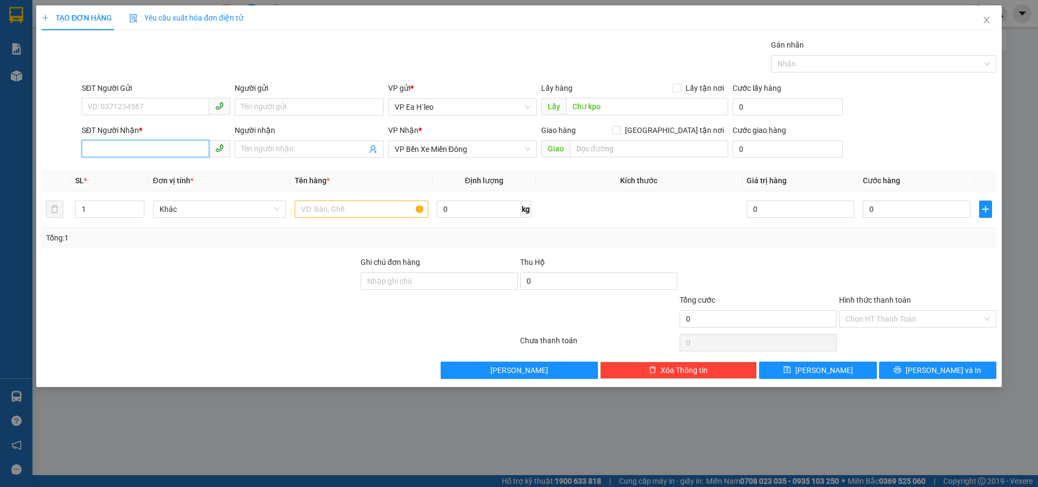
click at [153, 149] on input "SĐT Người Nhận *" at bounding box center [146, 148] width 128 height 17
click at [121, 105] on input "SĐT Người Gửi" at bounding box center [146, 106] width 128 height 17
click at [130, 155] on input "SĐT Người Nhận *" at bounding box center [146, 148] width 128 height 17
click at [137, 110] on input "SĐT Người Gửi" at bounding box center [146, 106] width 128 height 17
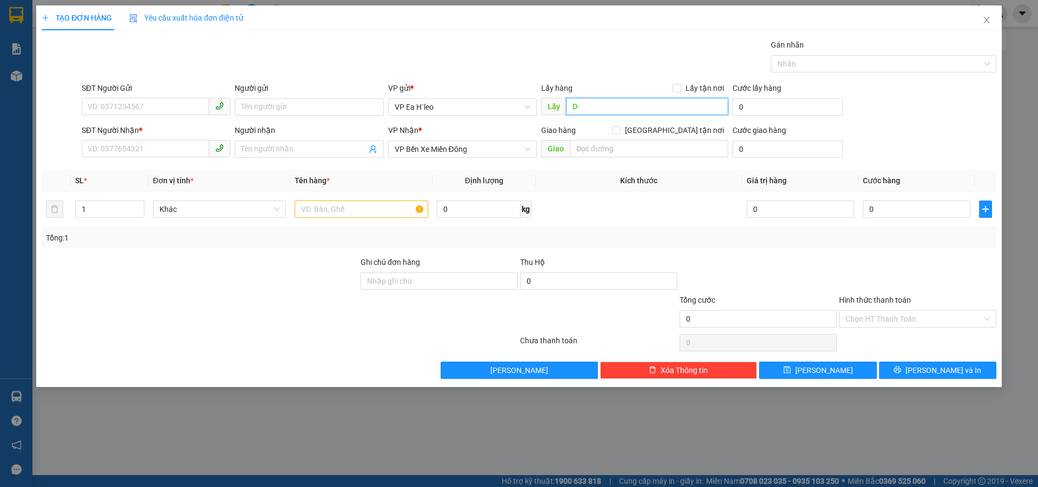
type input "D"
type input "Đa"
click at [987, 20] on icon "close" at bounding box center [987, 20] width 6 height 6
click at [984, 21] on icon "close" at bounding box center [987, 20] width 9 height 9
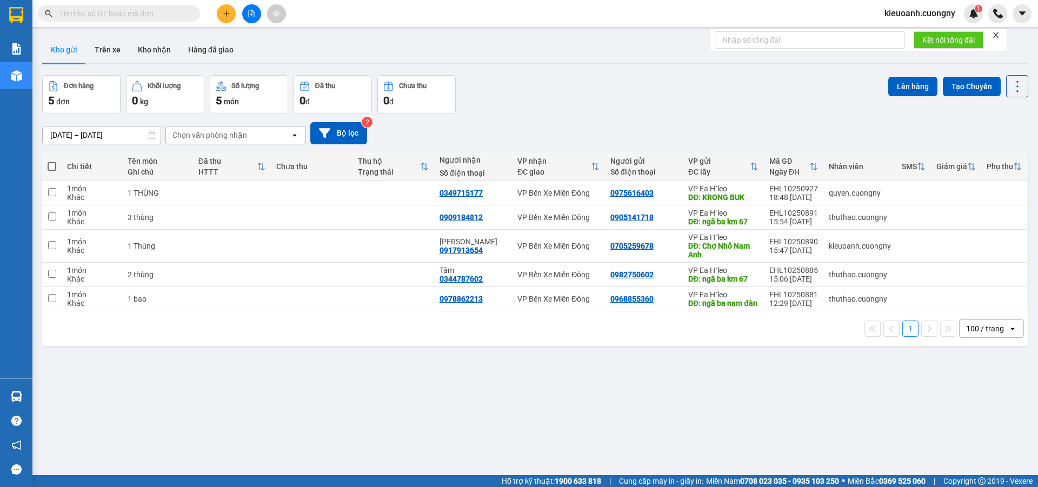
click at [123, 14] on input "text" at bounding box center [123, 14] width 128 height 12
paste input "0398587430"
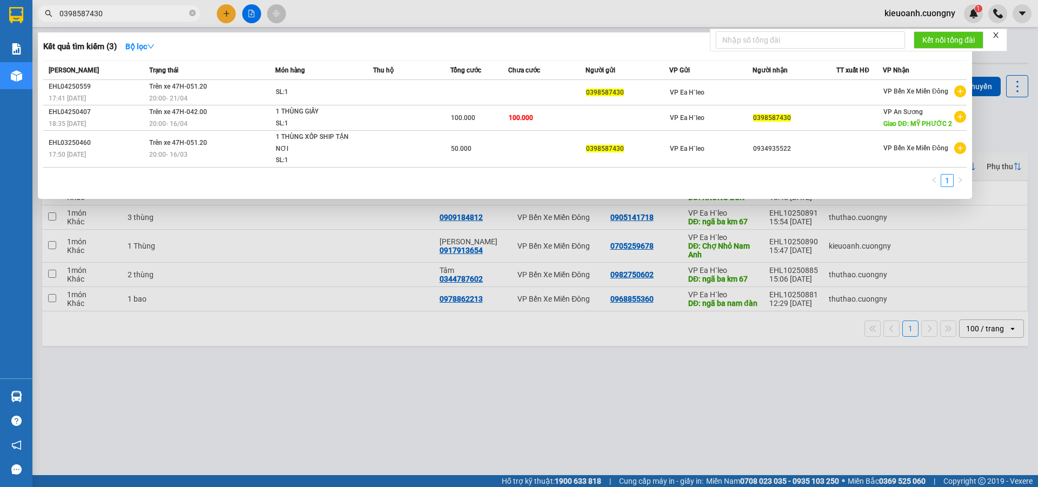
type input "0398587430"
click at [1026, 45] on div at bounding box center [519, 243] width 1038 height 487
